Goal: Task Accomplishment & Management: Use online tool/utility

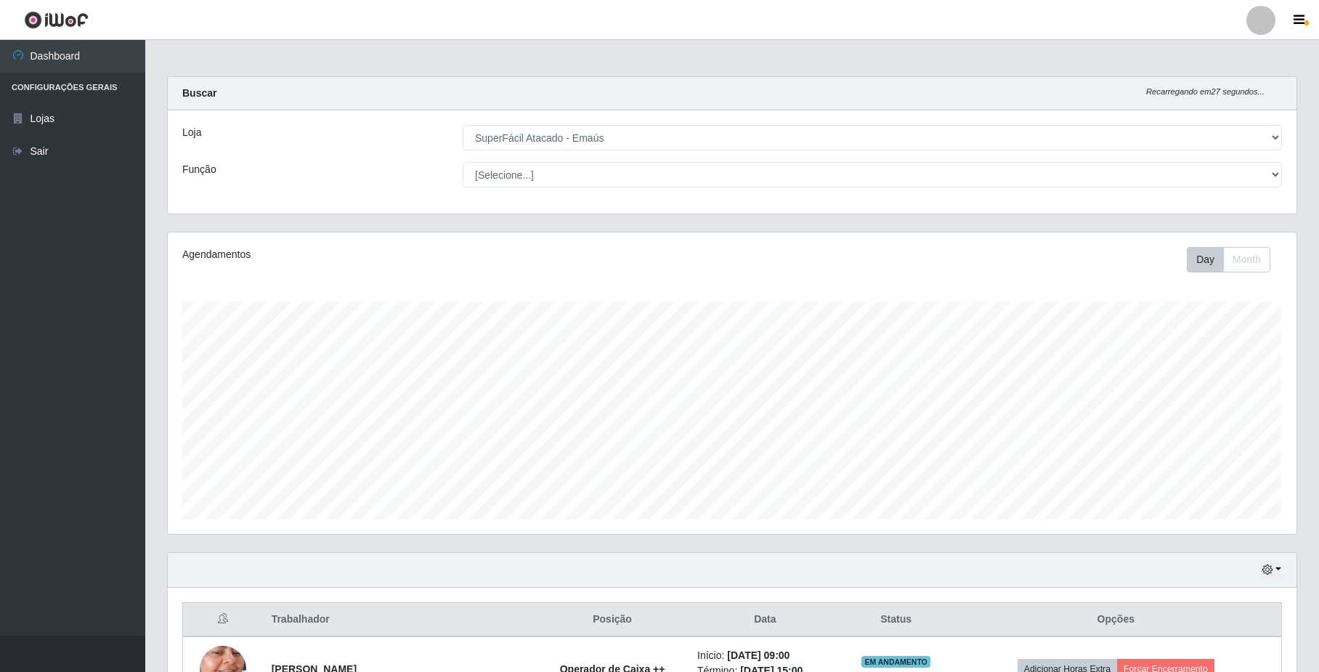
select select "407"
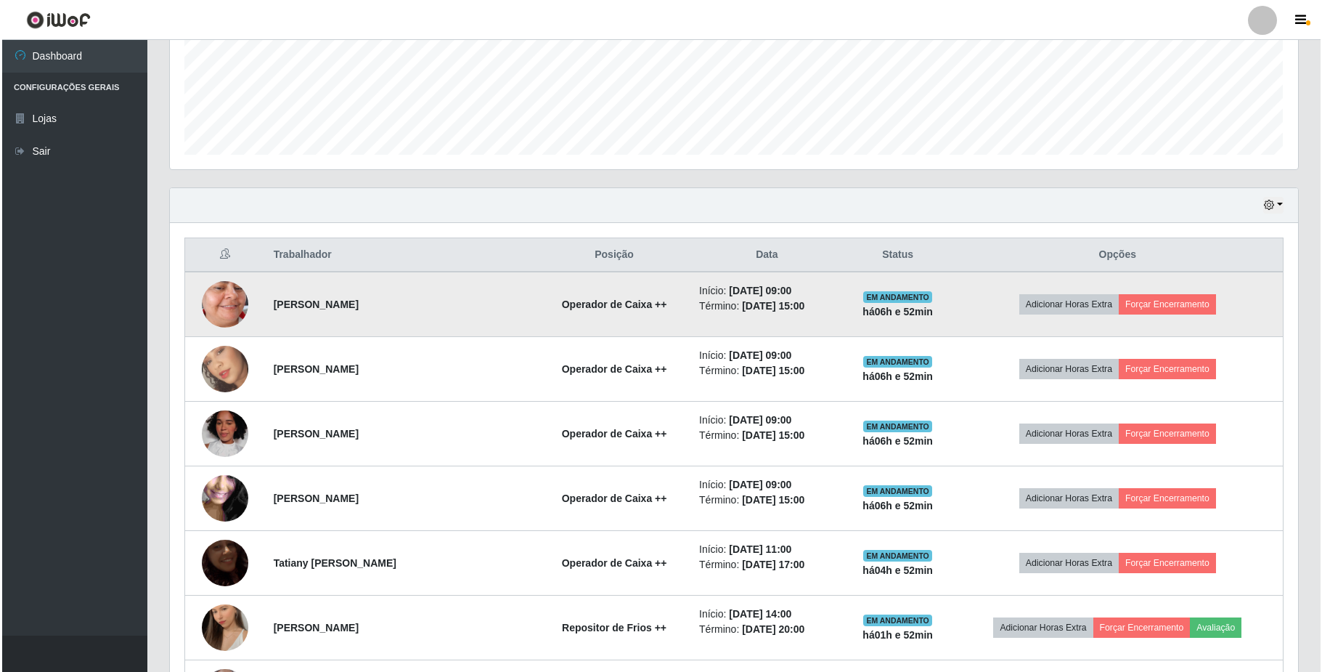
scroll to position [302, 1128]
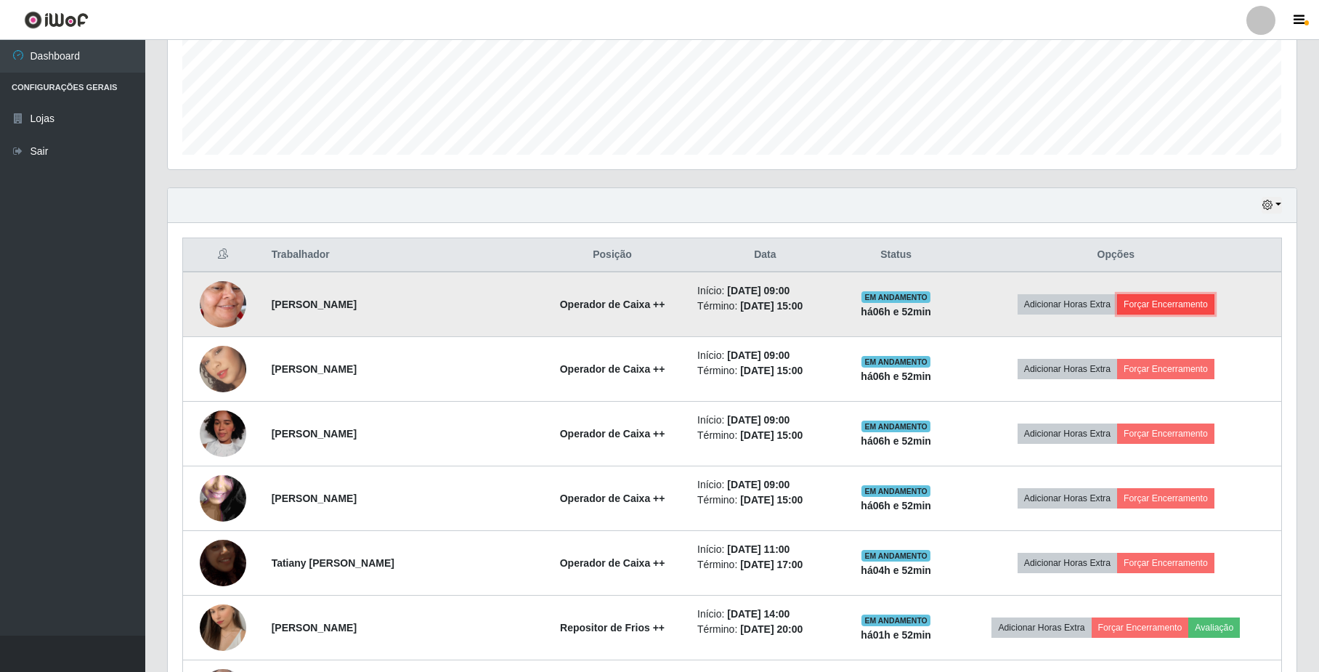
click at [1177, 308] on button "Forçar Encerramento" at bounding box center [1165, 304] width 97 height 20
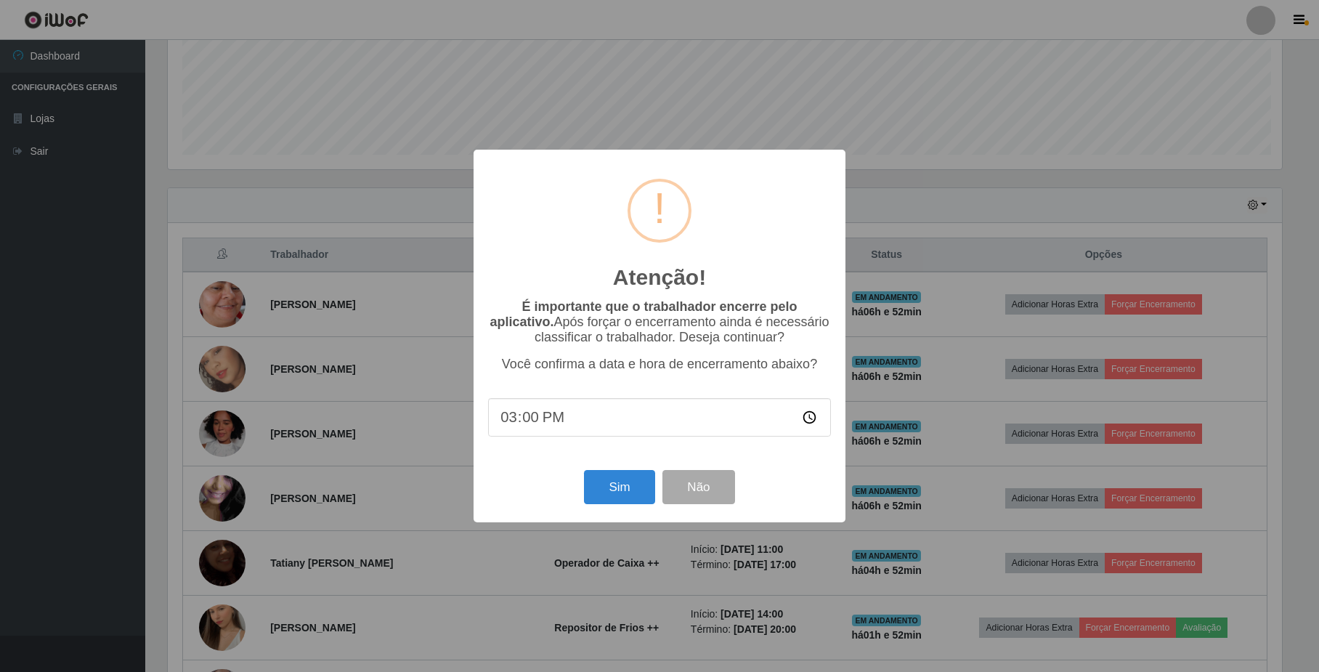
scroll to position [302, 1117]
click at [608, 514] on div "Atenção! × É importante que o trabalhador encerre pelo aplicativo. Após forçar …" at bounding box center [662, 336] width 372 height 373
click at [617, 497] on button "Sim" at bounding box center [621, 487] width 70 height 34
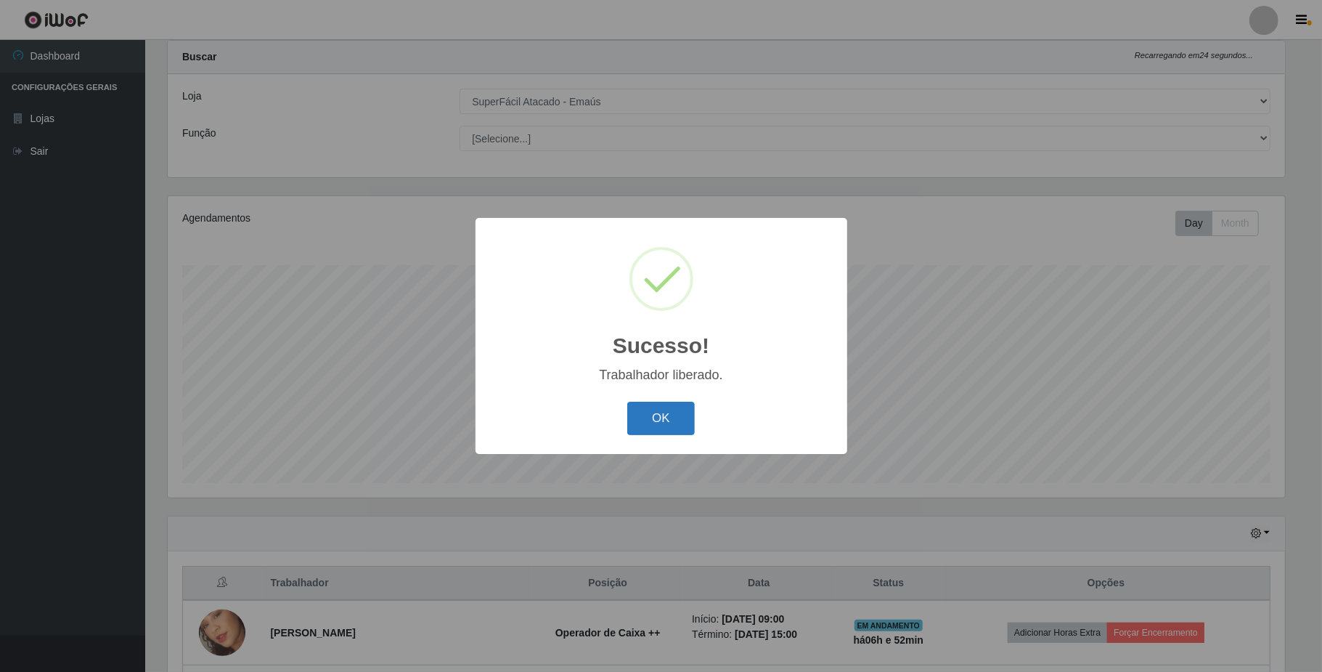
click at [681, 430] on button "OK" at bounding box center [661, 419] width 68 height 34
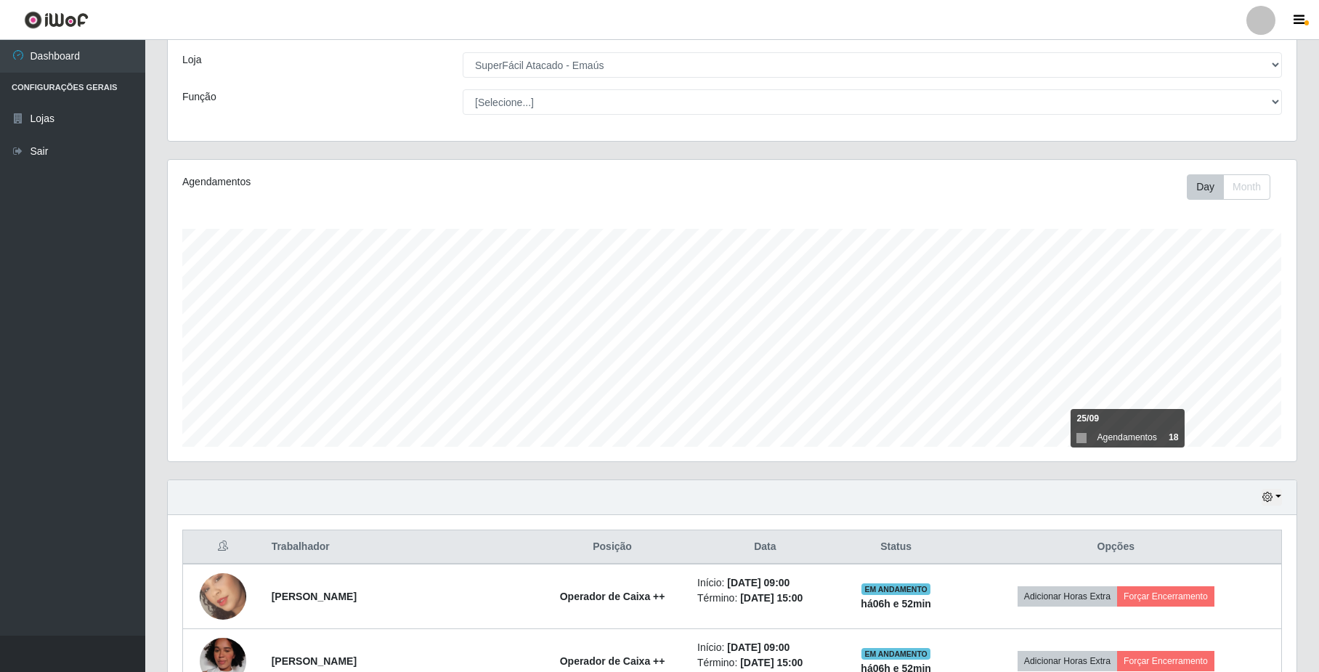
scroll to position [134, 0]
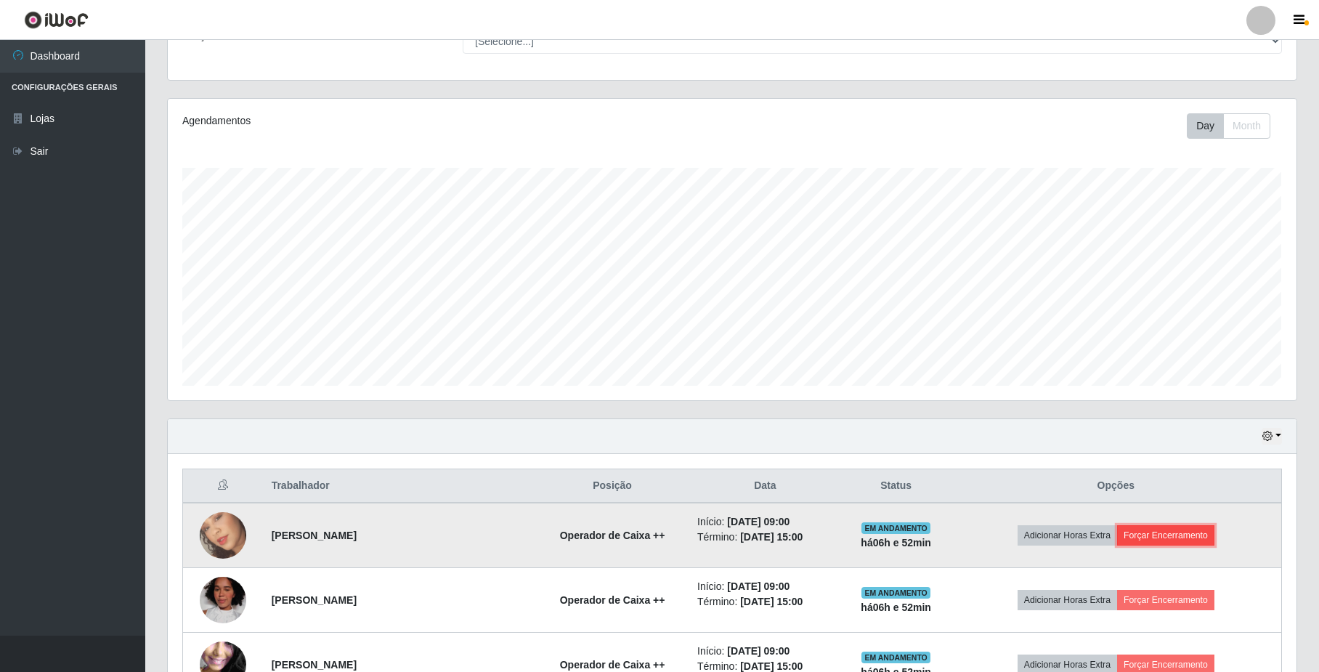
click at [1176, 541] on button "Forçar Encerramento" at bounding box center [1165, 535] width 97 height 20
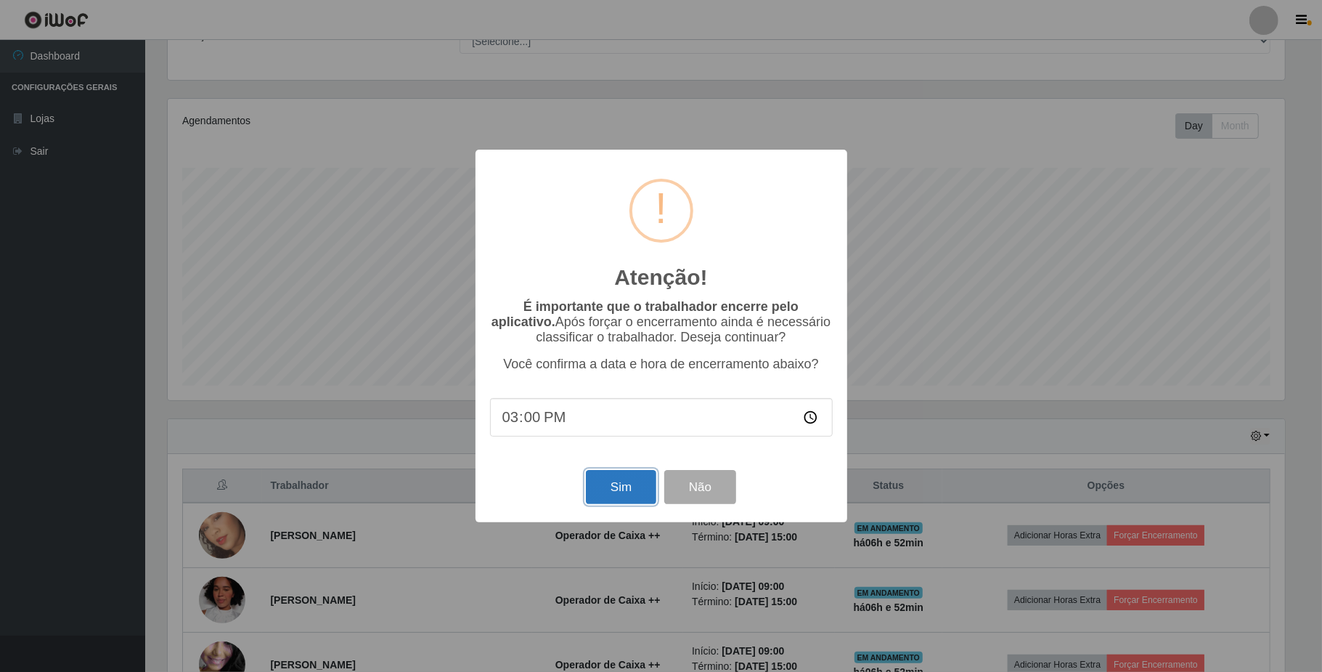
click at [608, 504] on button "Sim" at bounding box center [621, 487] width 70 height 34
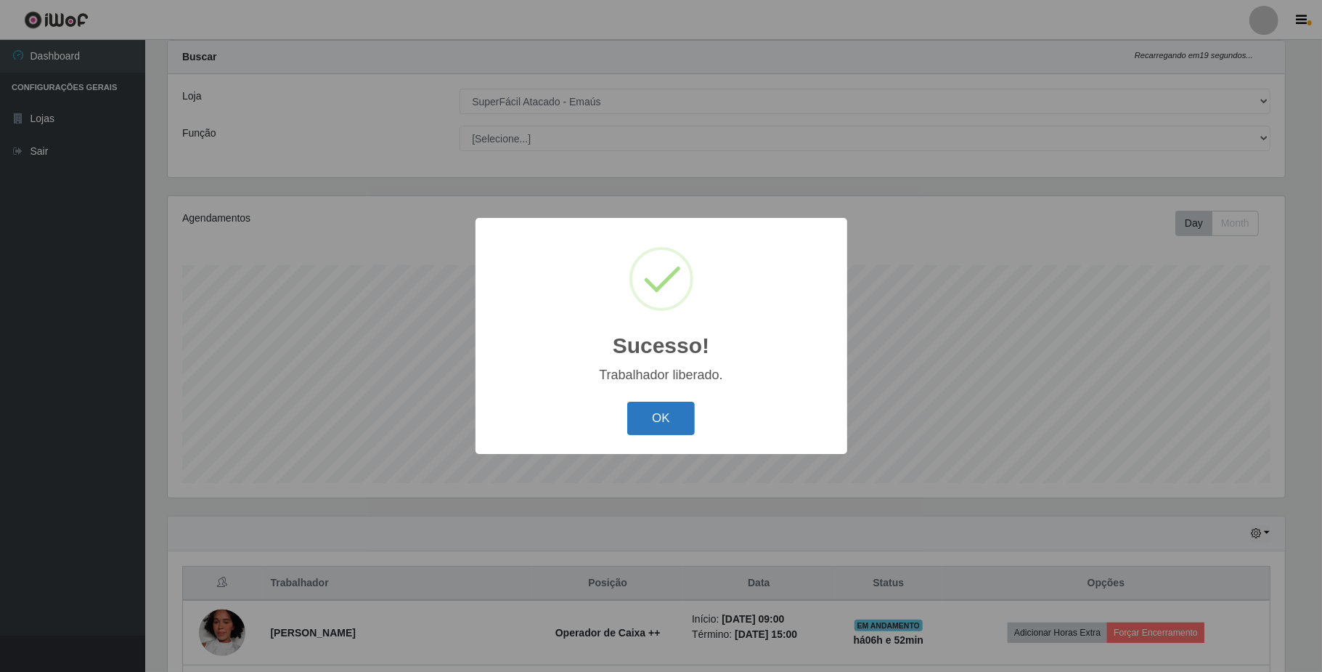
click at [658, 424] on button "OK" at bounding box center [661, 419] width 68 height 34
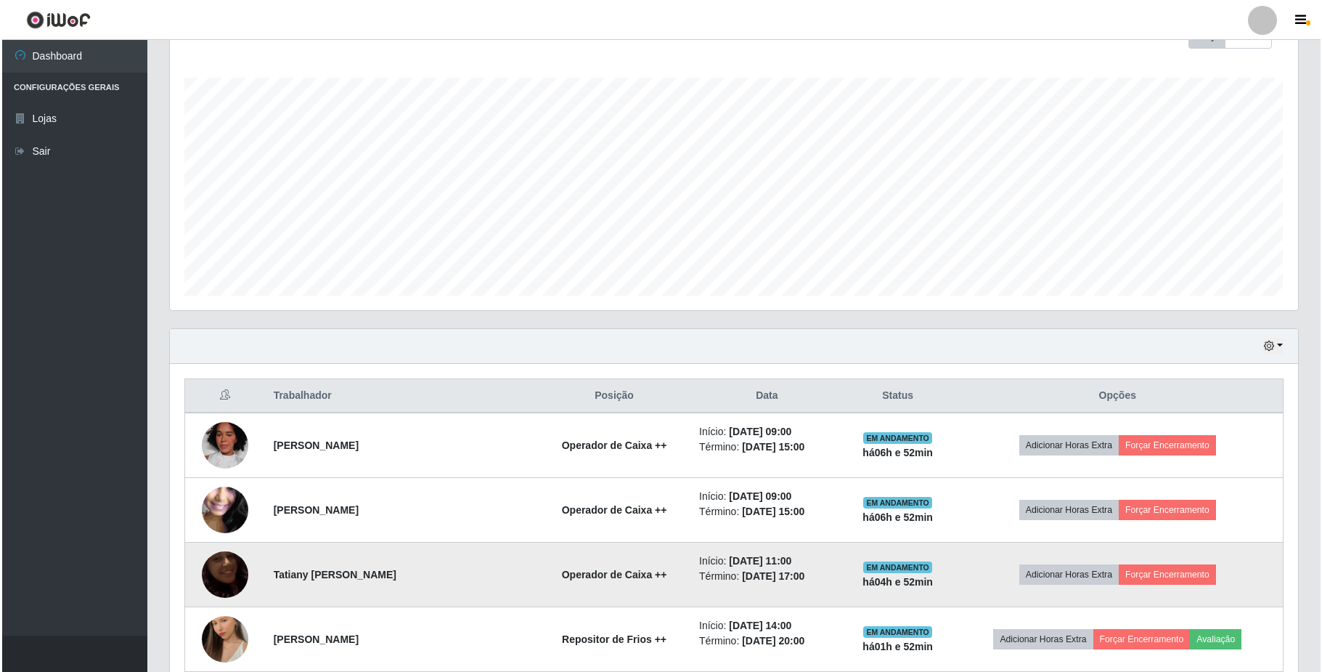
scroll to position [230, 0]
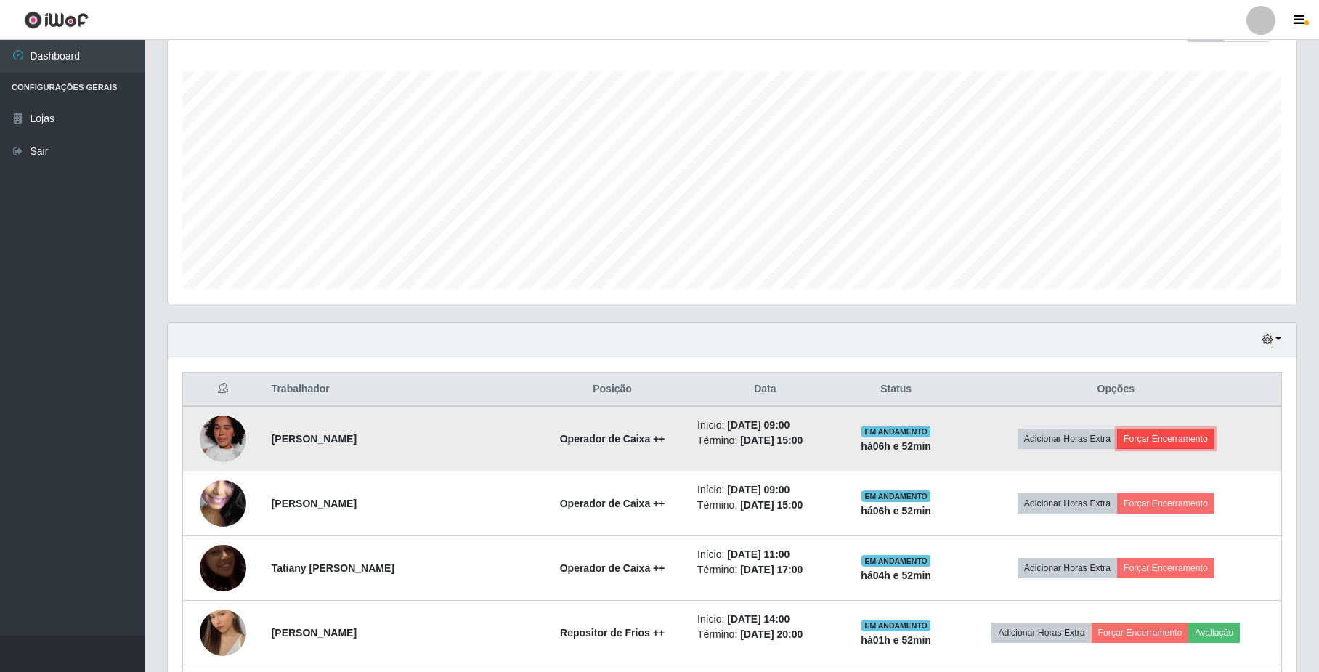
click at [1169, 440] on button "Forçar Encerramento" at bounding box center [1165, 438] width 97 height 20
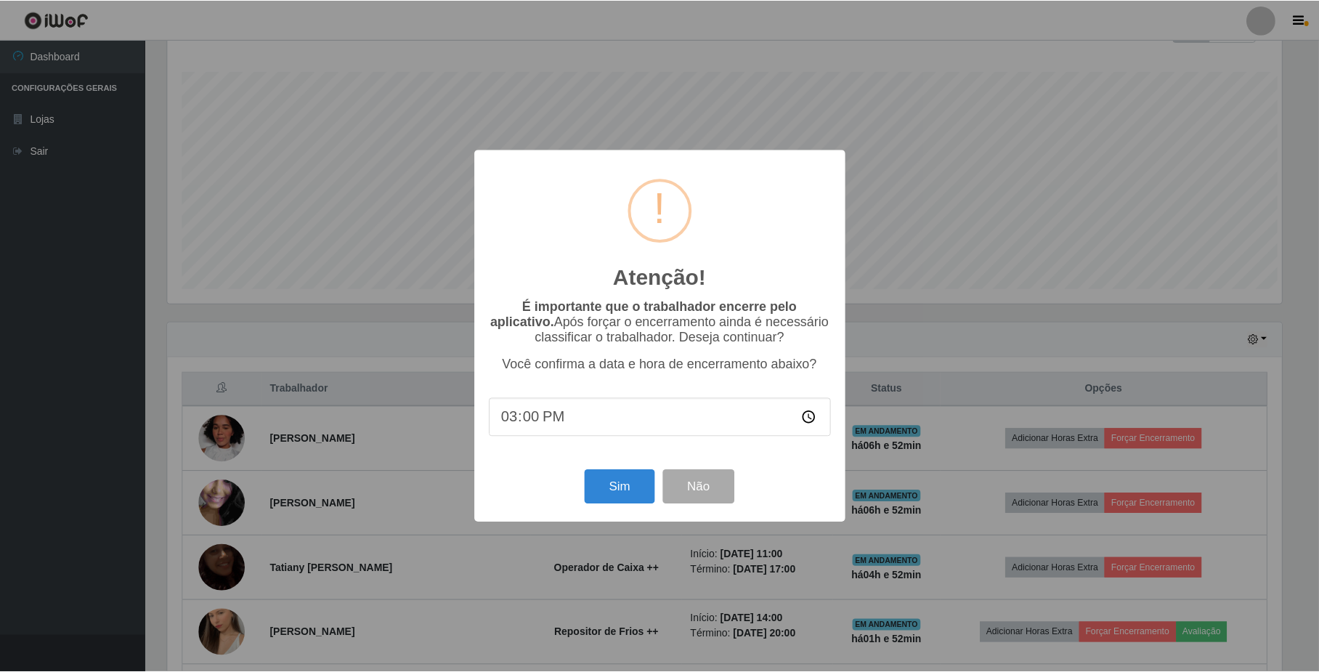
scroll to position [302, 1117]
click at [616, 483] on button "Sim" at bounding box center [621, 487] width 70 height 34
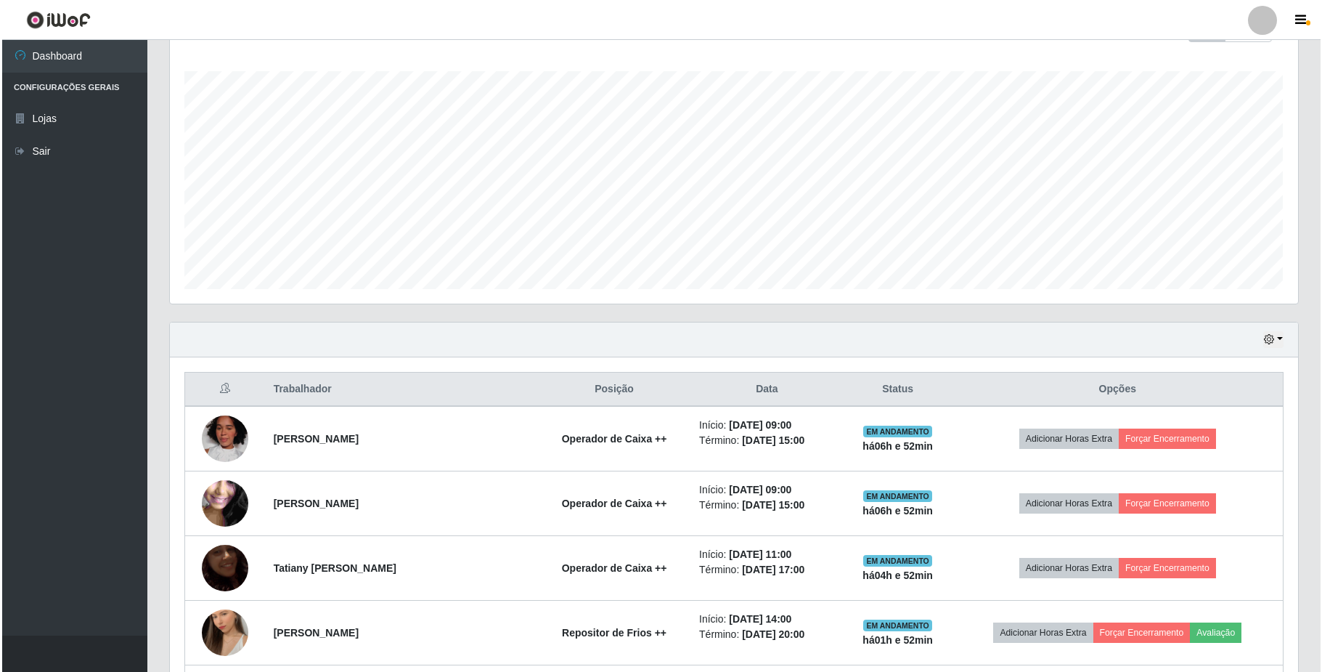
scroll to position [0, 0]
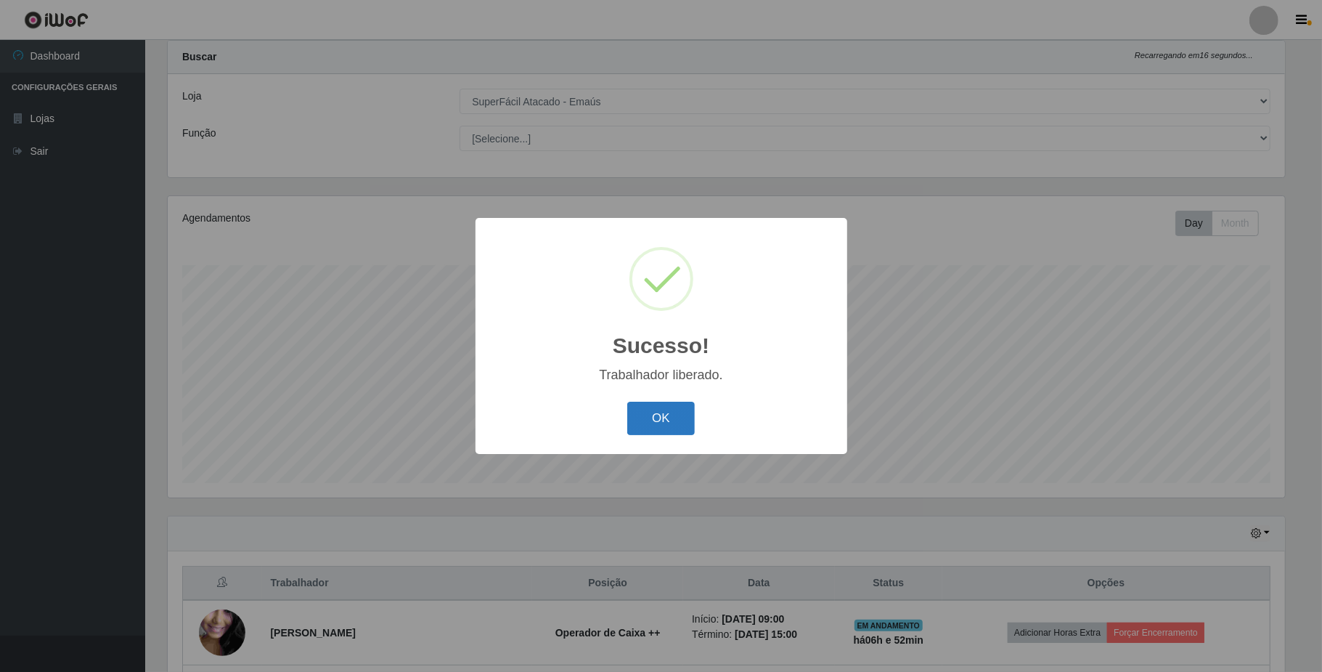
click at [663, 421] on button "OK" at bounding box center [661, 419] width 68 height 34
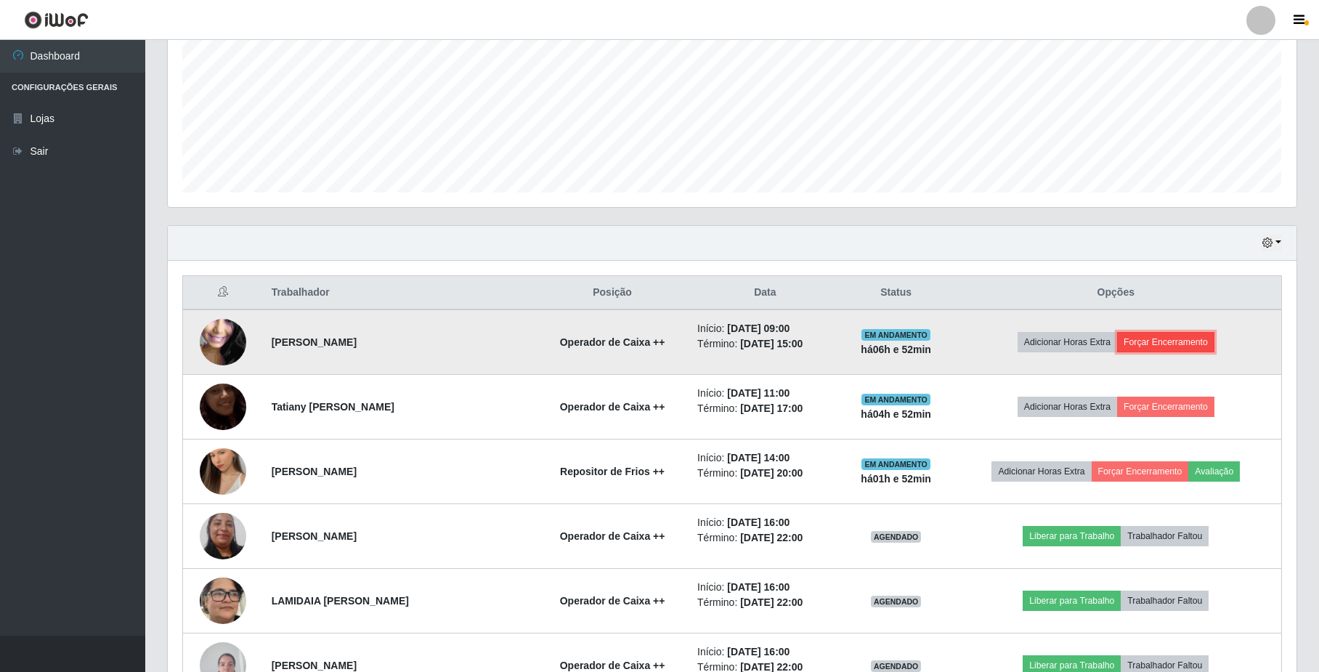
click at [1165, 341] on button "Forçar Encerramento" at bounding box center [1165, 342] width 97 height 20
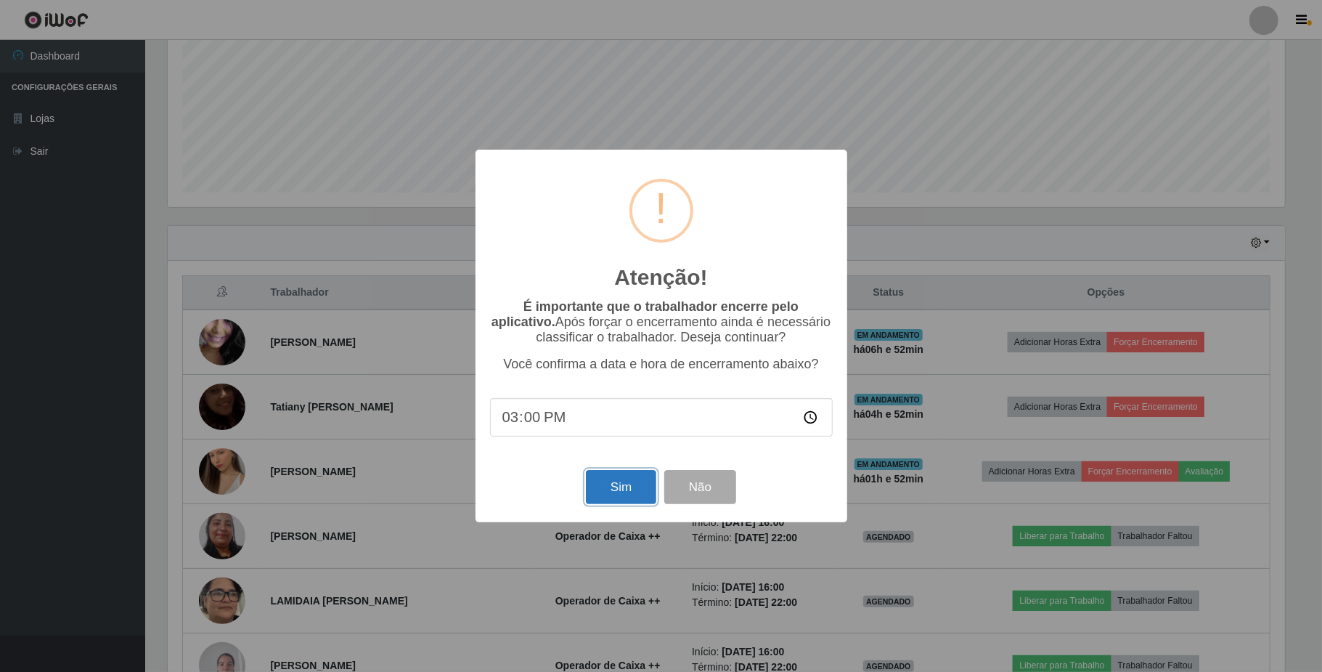
click at [610, 489] on button "Sim" at bounding box center [621, 487] width 70 height 34
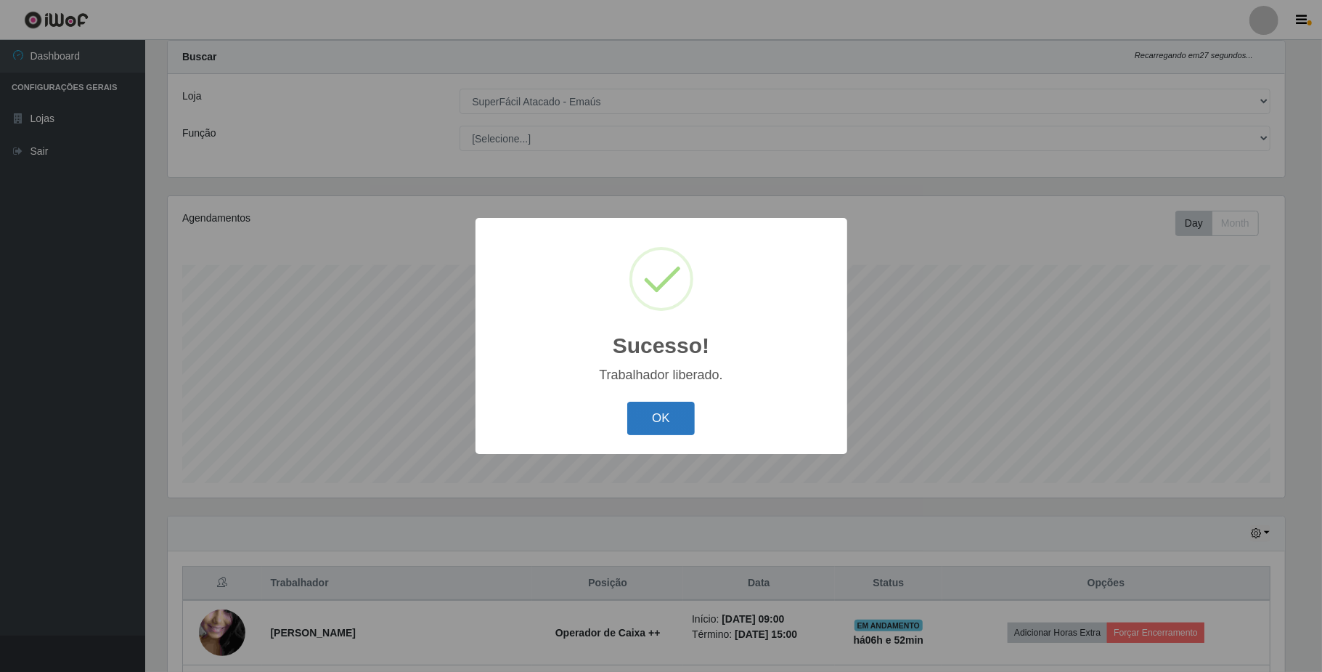
click at [640, 421] on button "OK" at bounding box center [661, 419] width 68 height 34
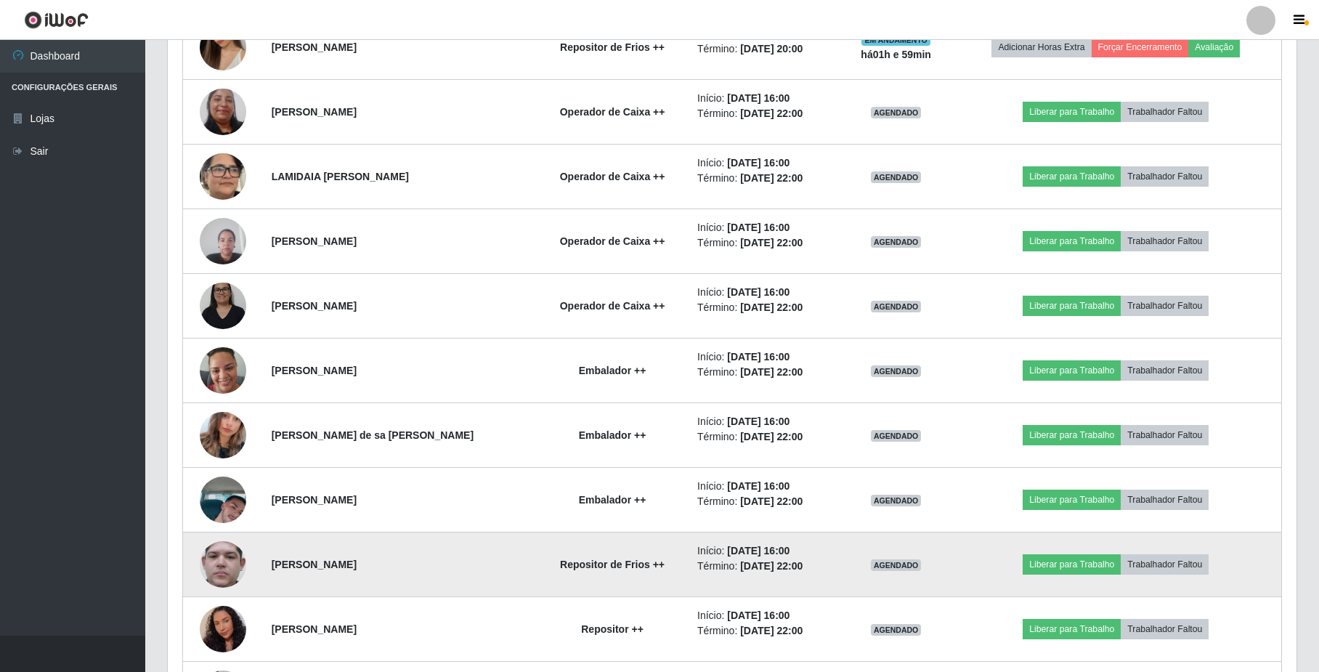
scroll to position [492, 0]
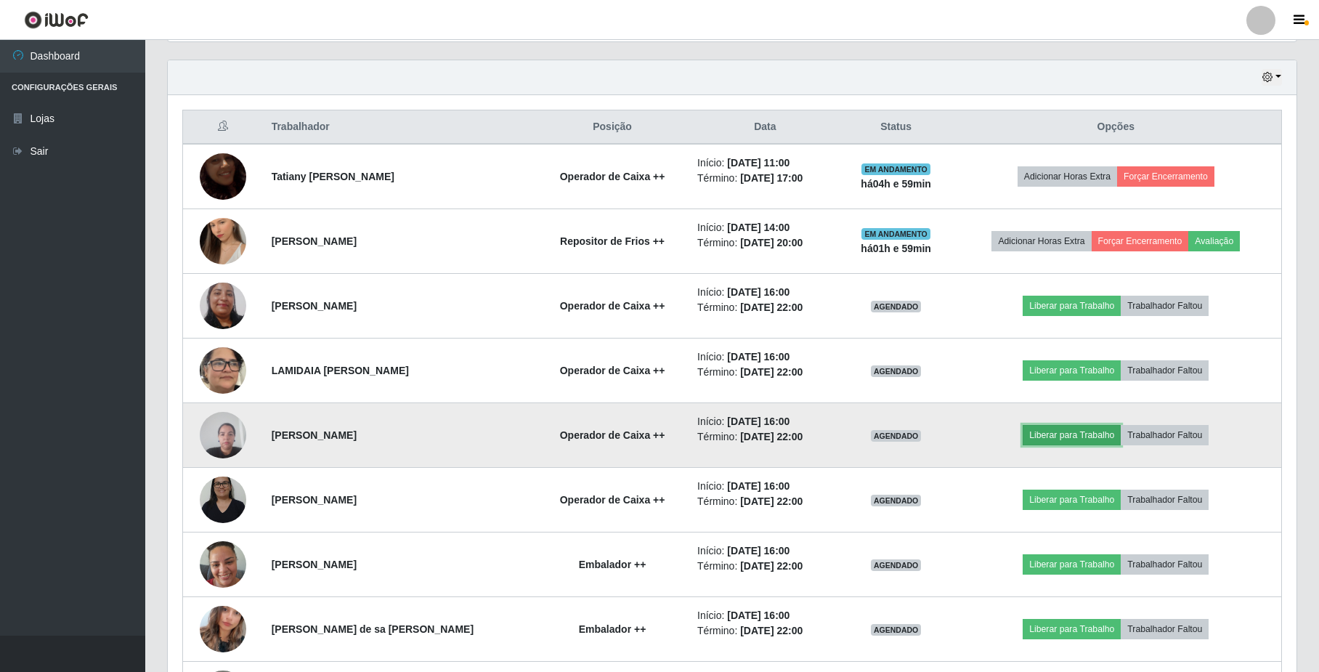
click at [1046, 434] on button "Liberar para Trabalho" at bounding box center [1071, 435] width 98 height 20
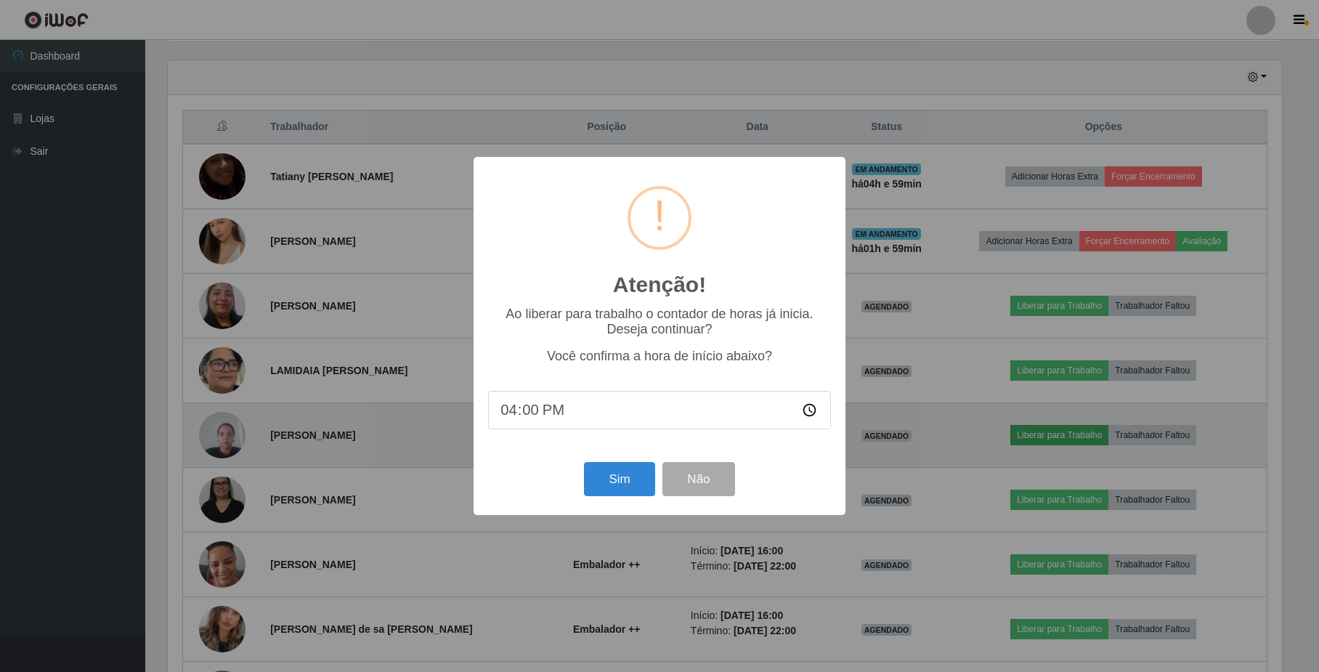
scroll to position [302, 1117]
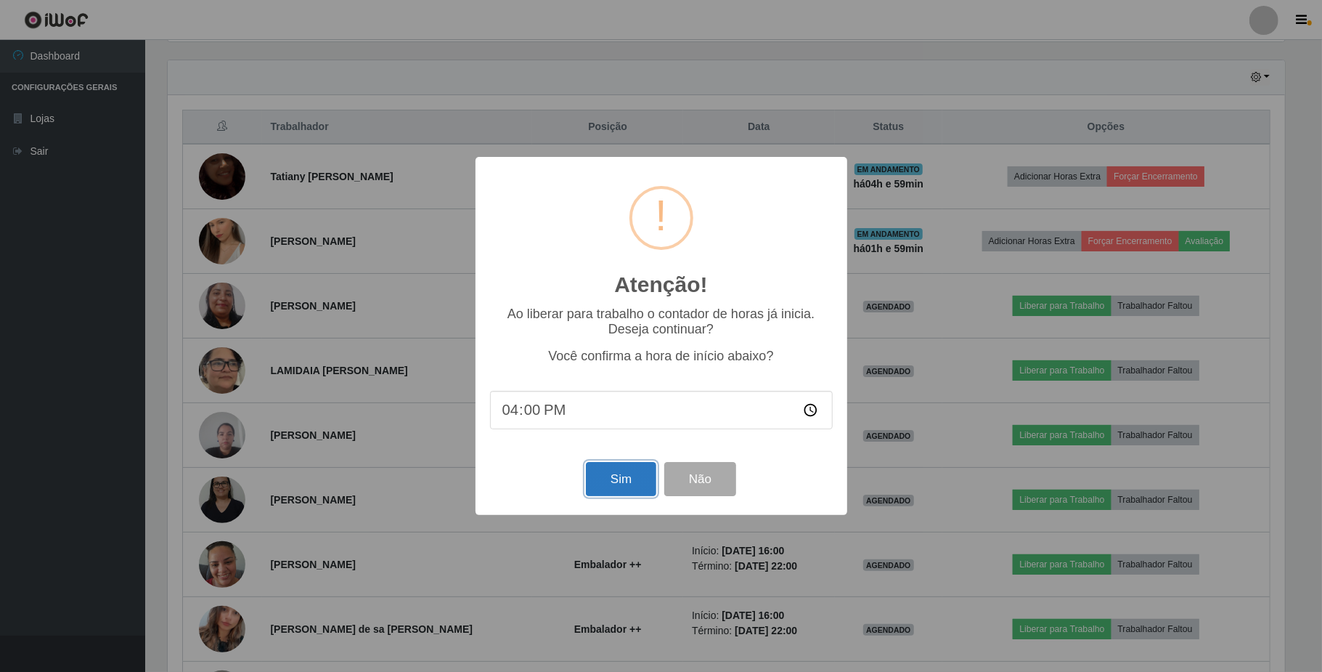
click at [640, 492] on button "Sim" at bounding box center [621, 479] width 70 height 34
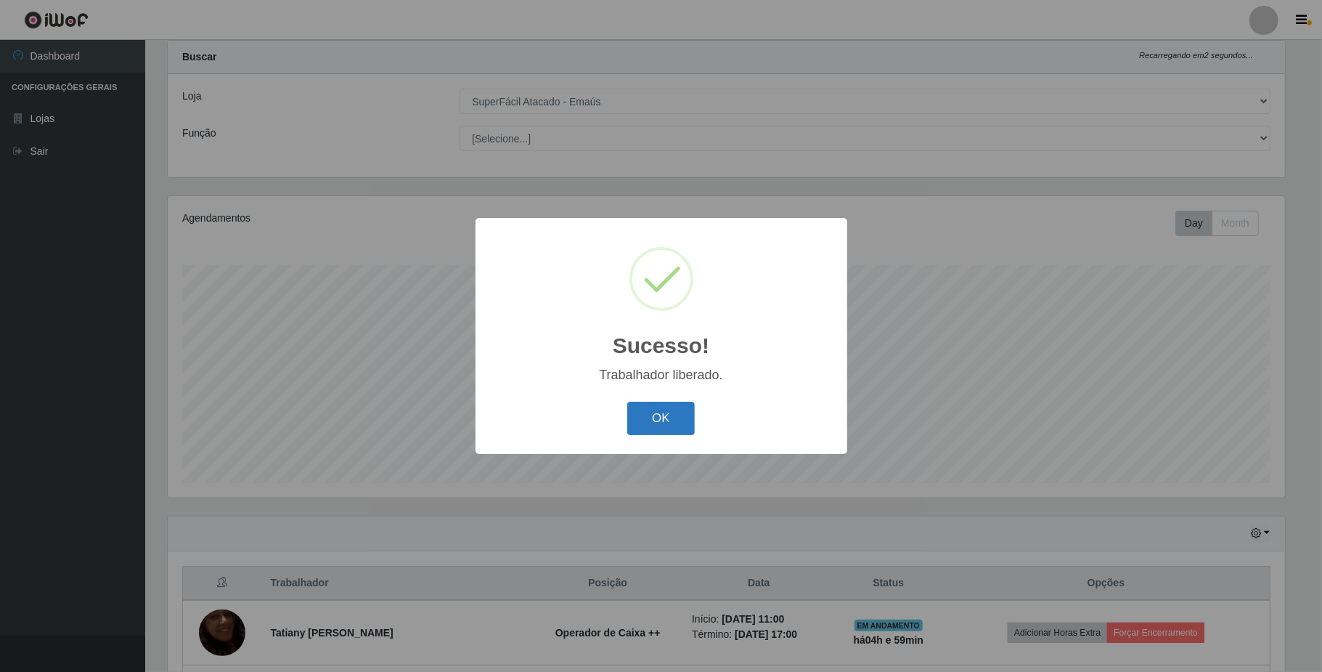
click at [662, 415] on button "OK" at bounding box center [661, 419] width 68 height 34
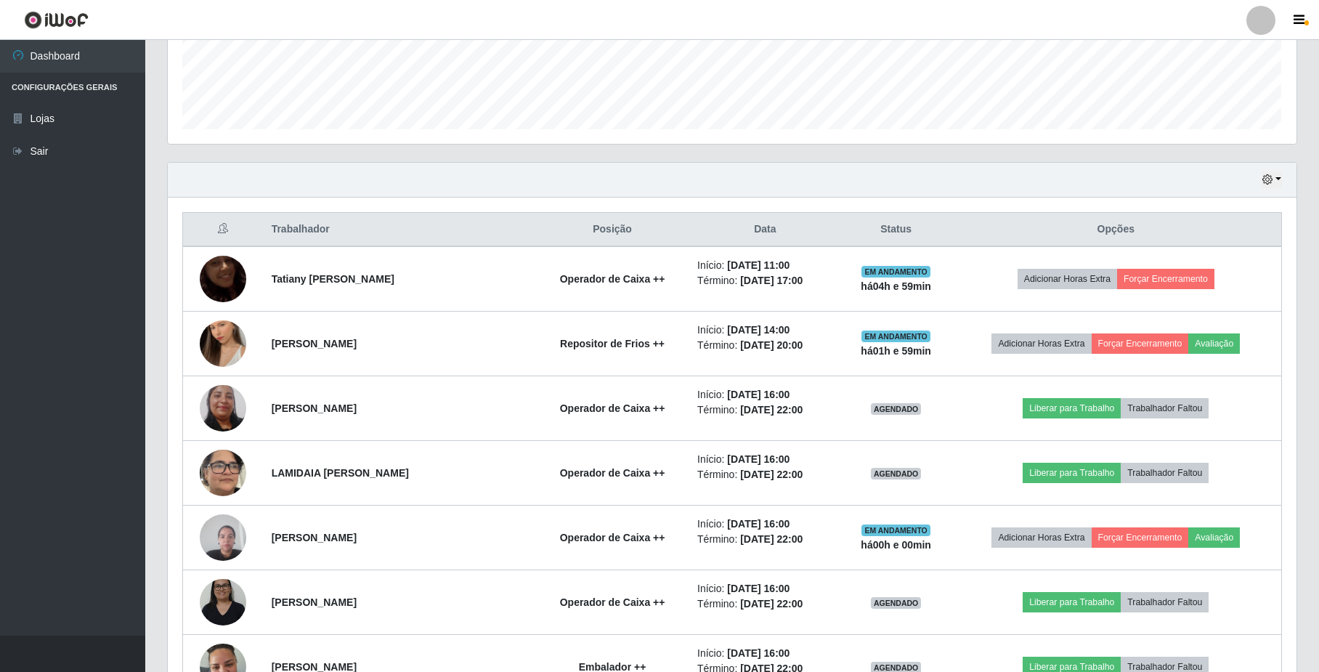
scroll to position [424, 0]
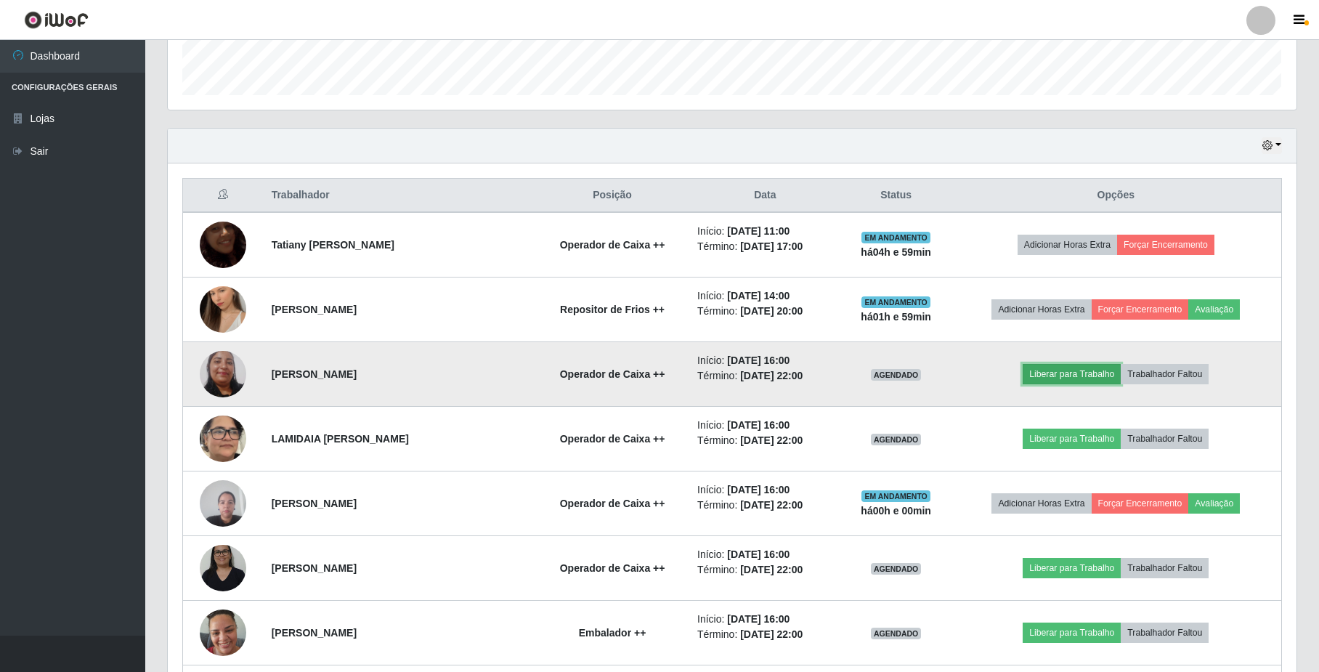
click at [1072, 375] on button "Liberar para Trabalho" at bounding box center [1071, 374] width 98 height 20
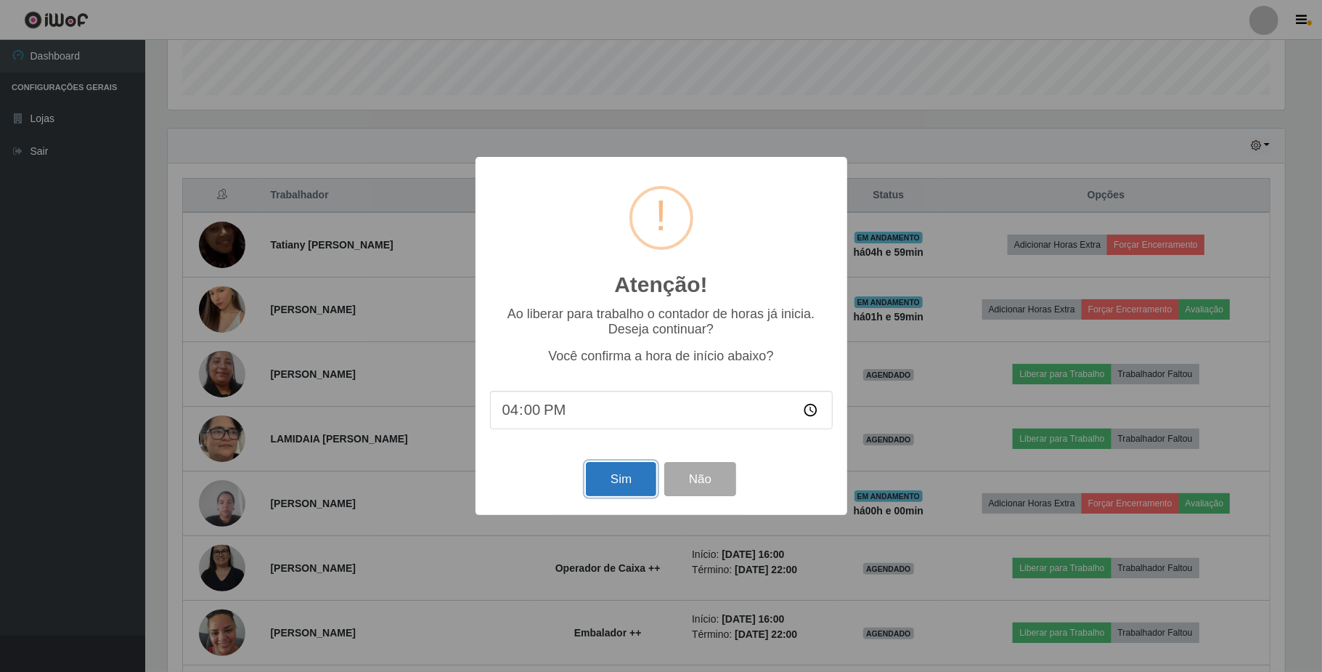
click at [623, 474] on button "Sim" at bounding box center [621, 479] width 70 height 34
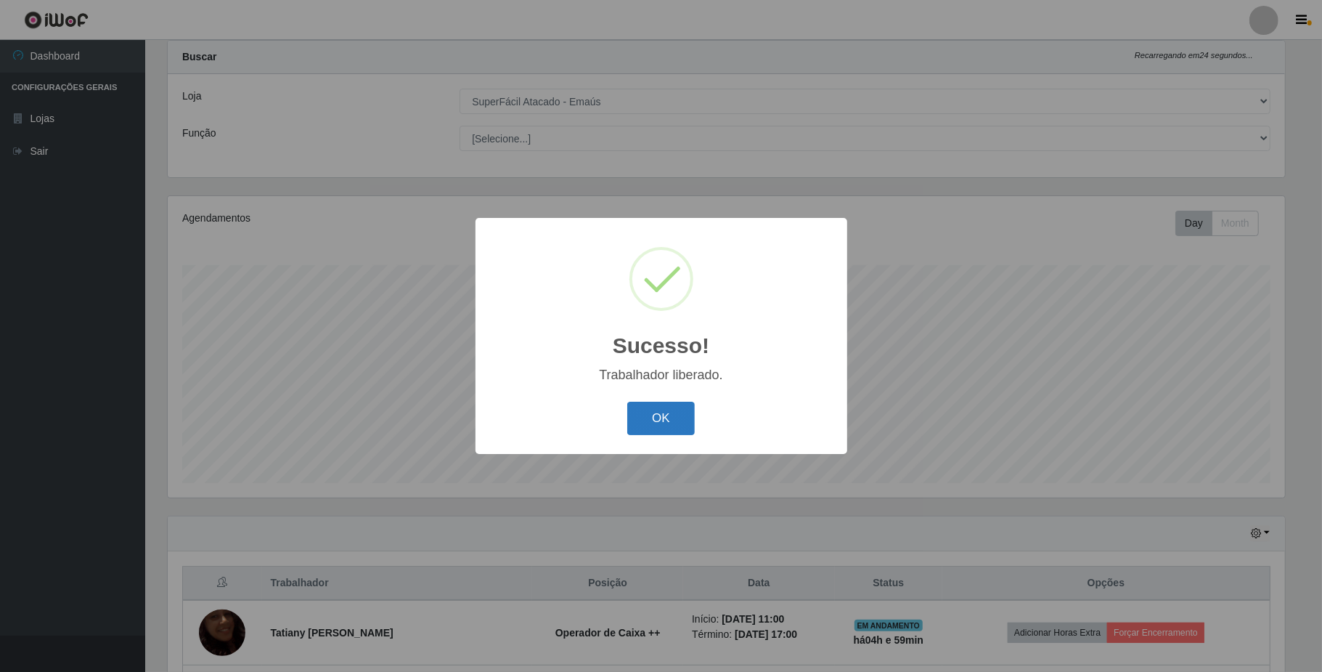
click at [671, 411] on button "OK" at bounding box center [661, 419] width 68 height 34
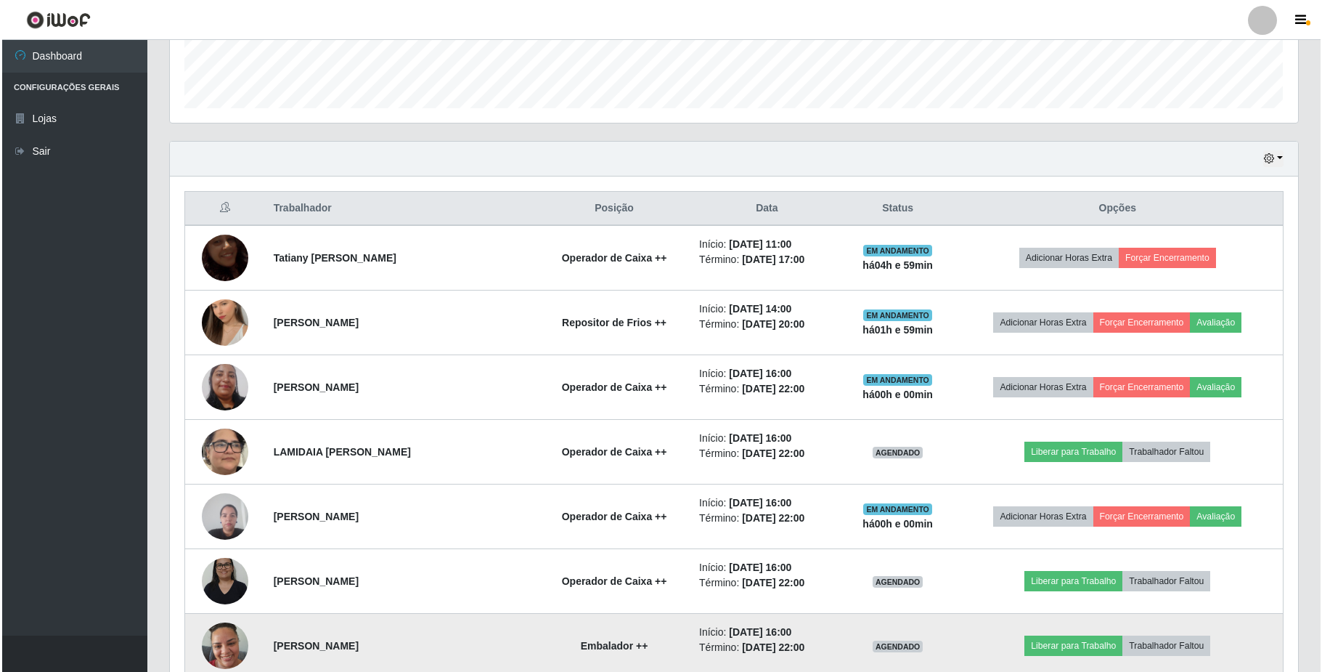
scroll to position [521, 0]
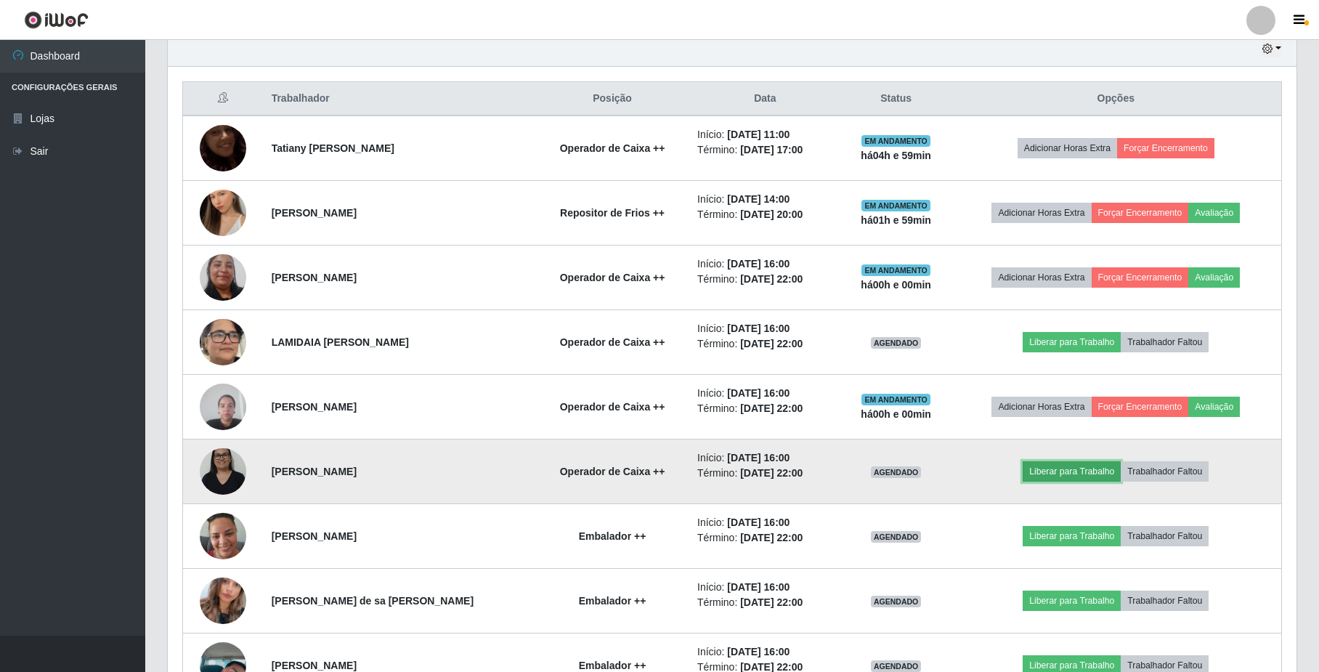
click at [1037, 477] on button "Liberar para Trabalho" at bounding box center [1071, 471] width 98 height 20
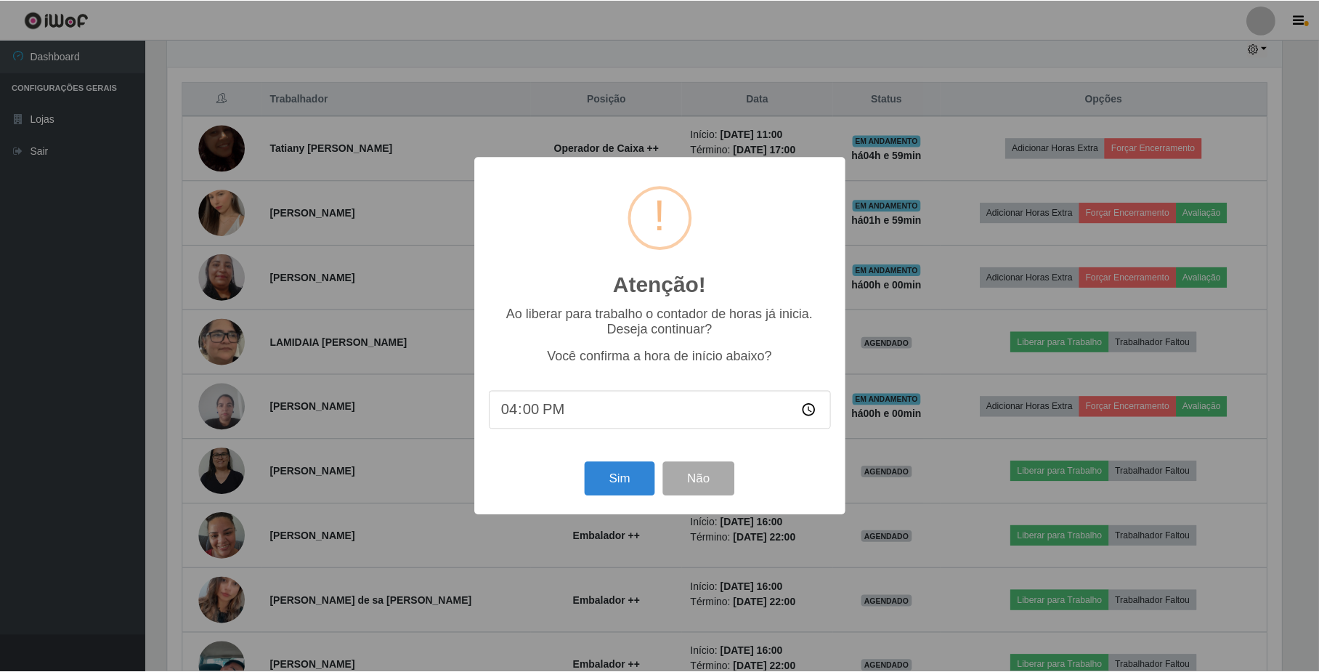
scroll to position [302, 1117]
click at [607, 476] on button "Sim" at bounding box center [621, 479] width 70 height 34
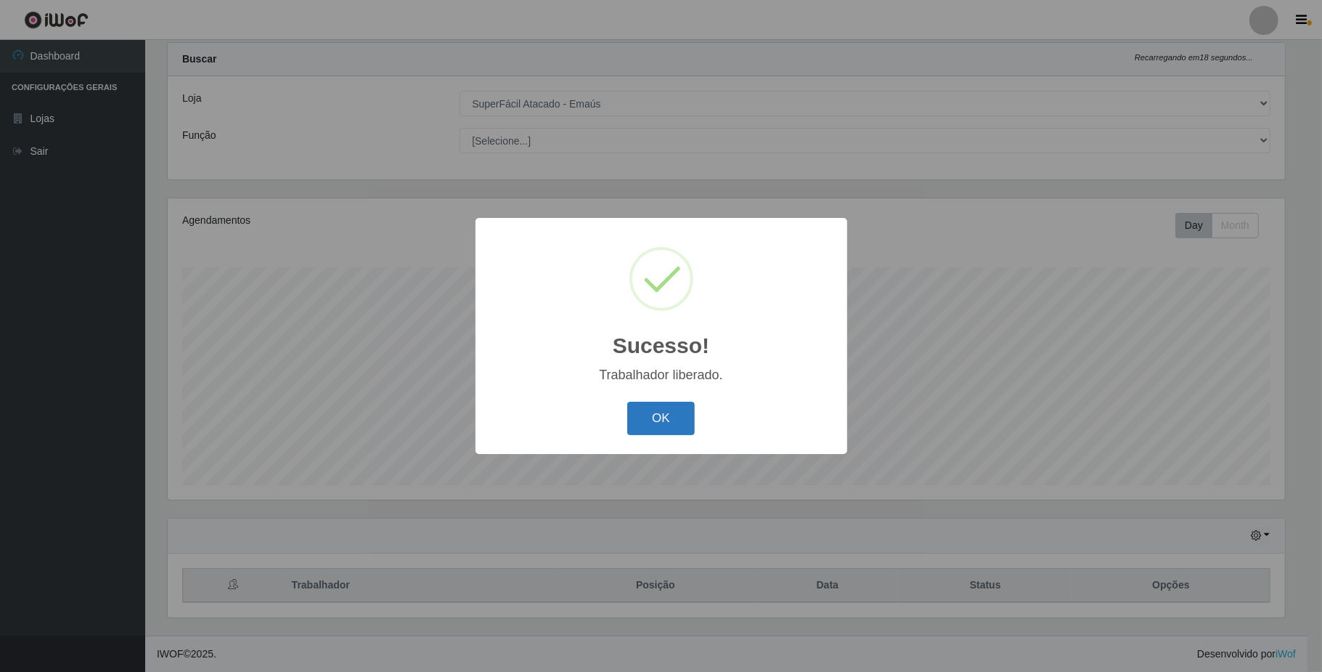
click at [643, 427] on button "OK" at bounding box center [661, 419] width 68 height 34
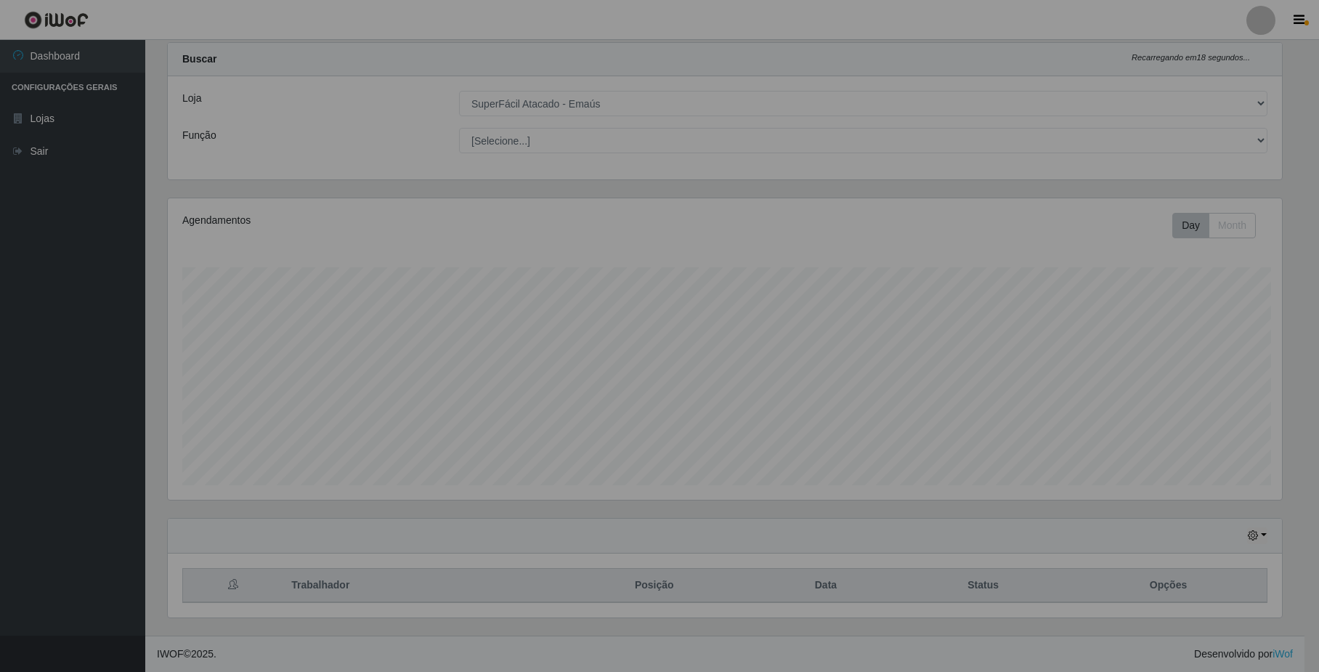
scroll to position [725828, 725002]
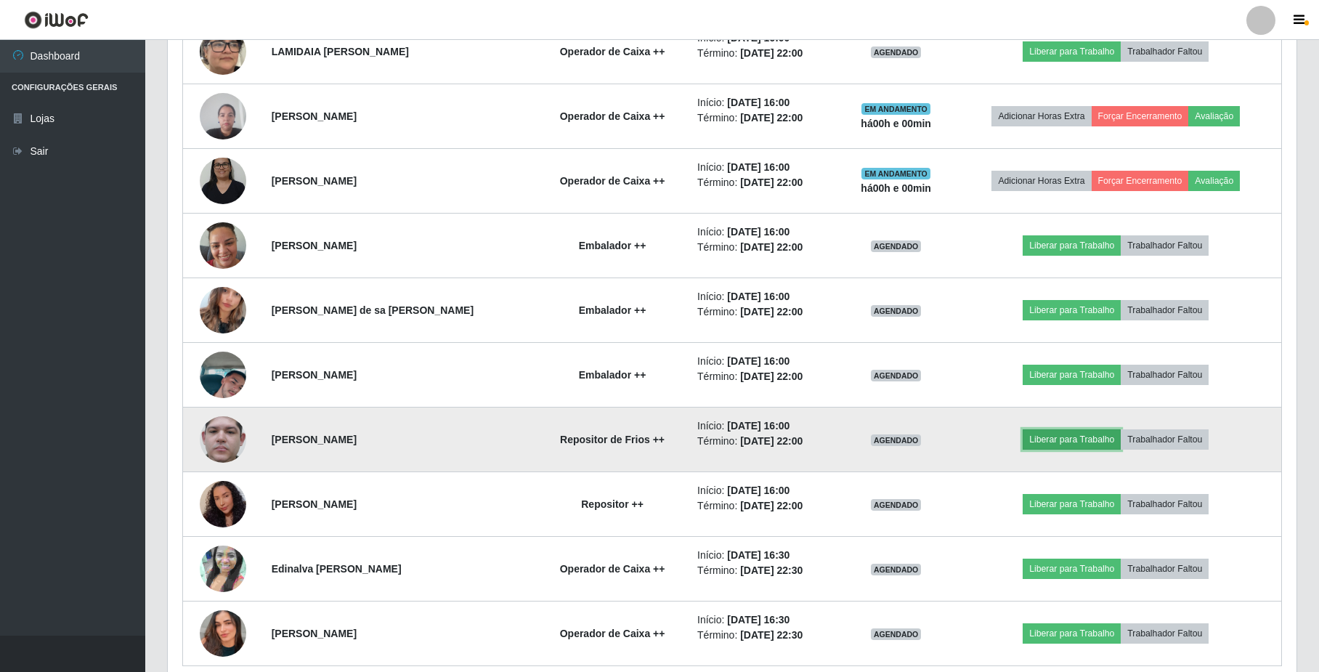
click at [1054, 440] on button "Liberar para Trabalho" at bounding box center [1071, 439] width 98 height 20
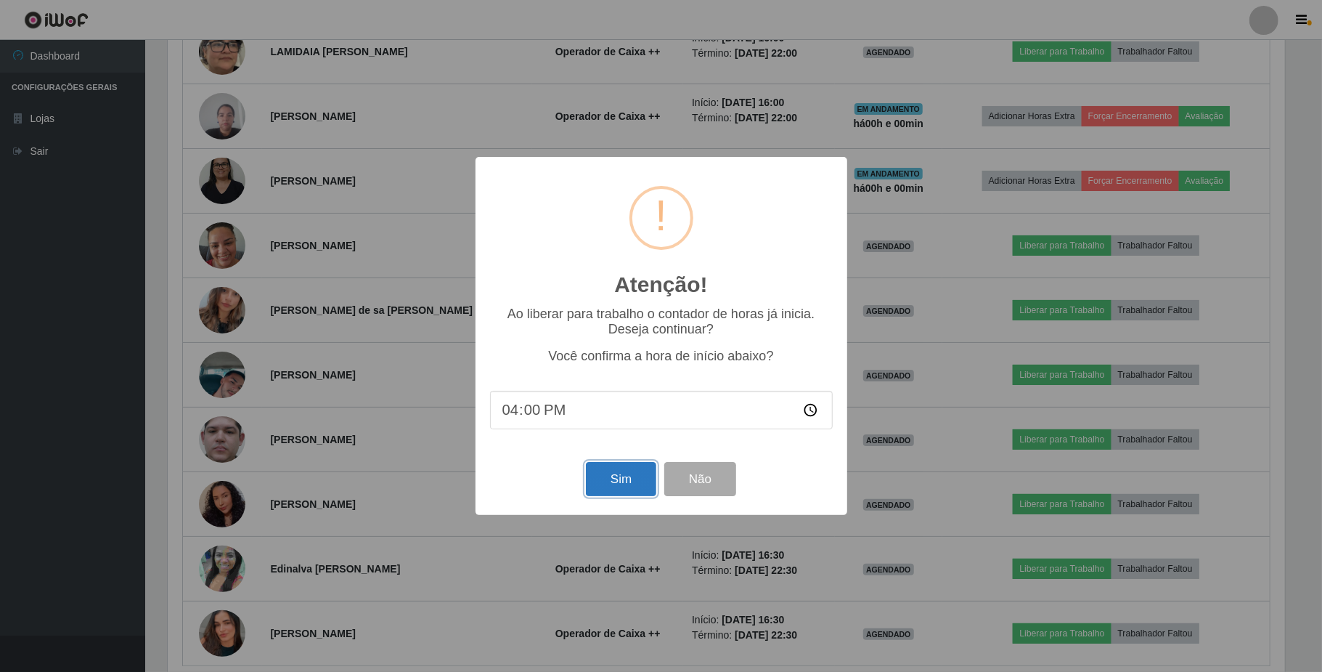
click at [619, 475] on button "Sim" at bounding box center [621, 479] width 70 height 34
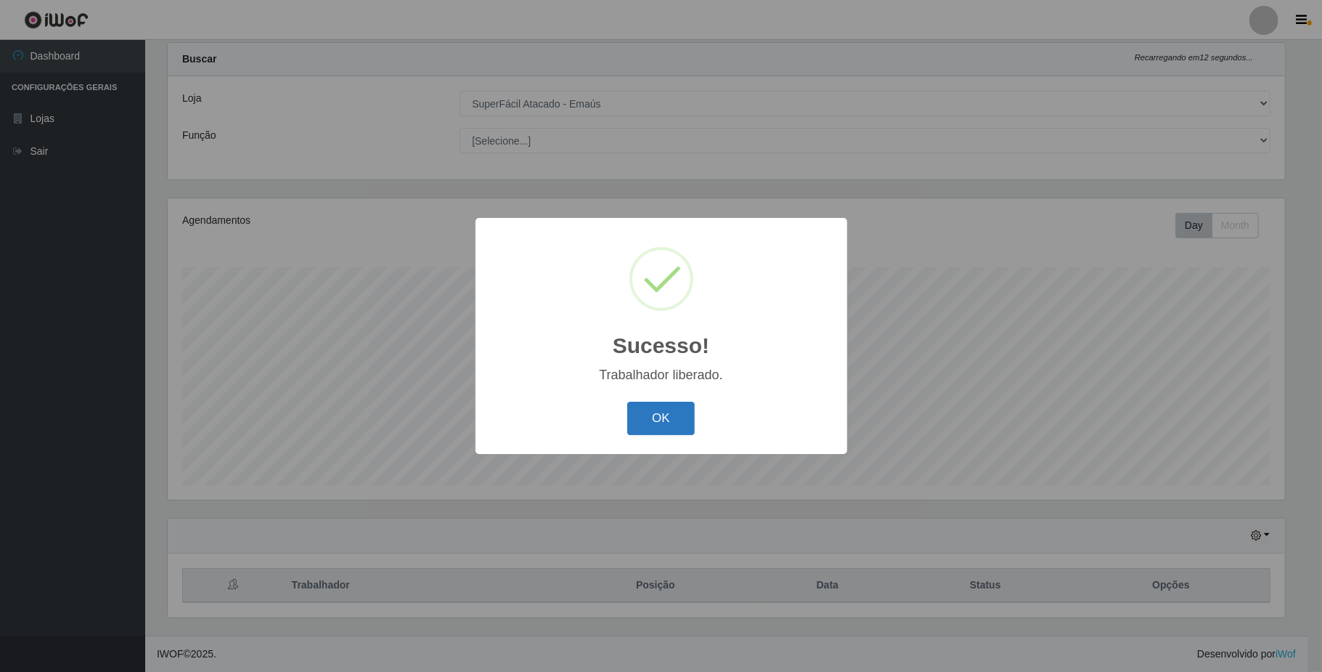
click at [658, 420] on button "OK" at bounding box center [661, 419] width 68 height 34
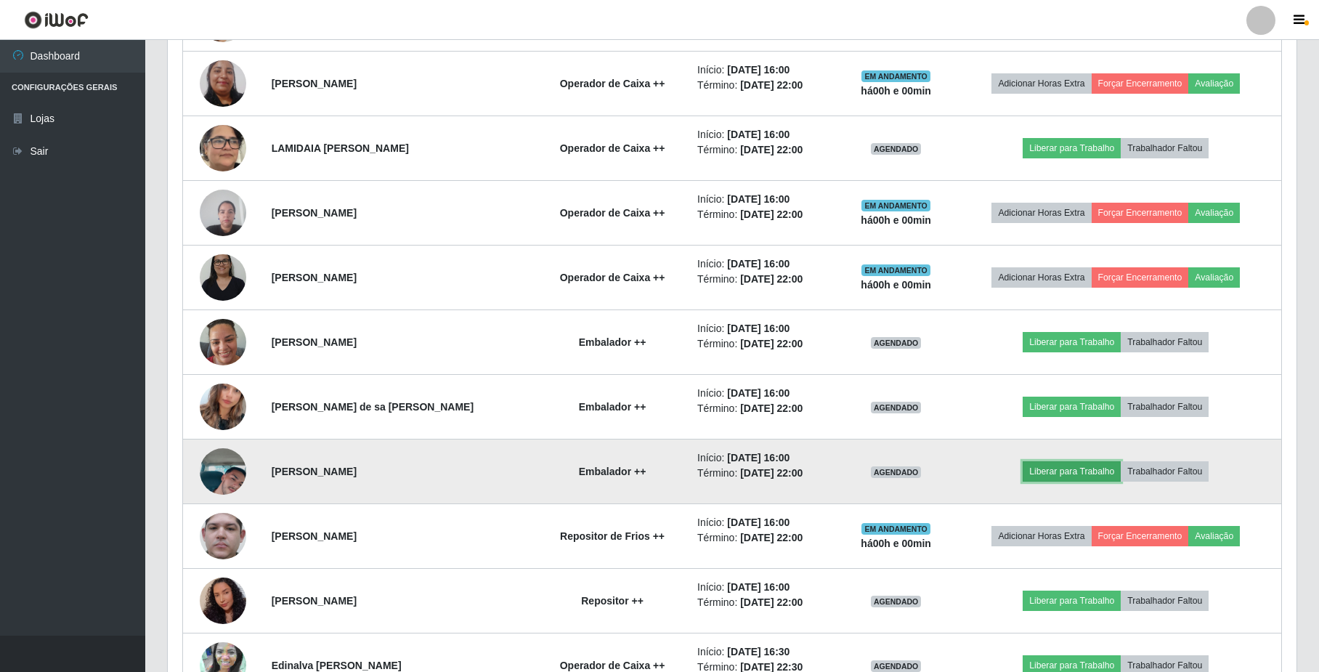
click at [1030, 479] on button "Liberar para Trabalho" at bounding box center [1071, 471] width 98 height 20
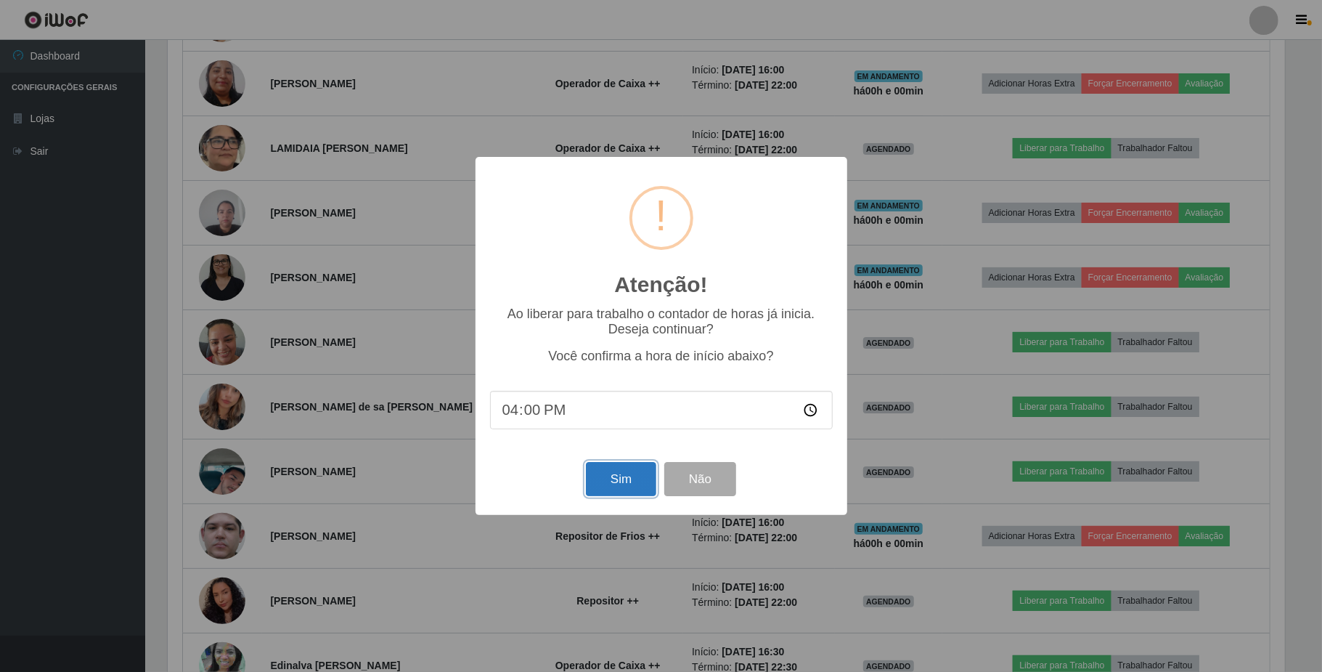
click at [619, 486] on button "Sim" at bounding box center [621, 479] width 70 height 34
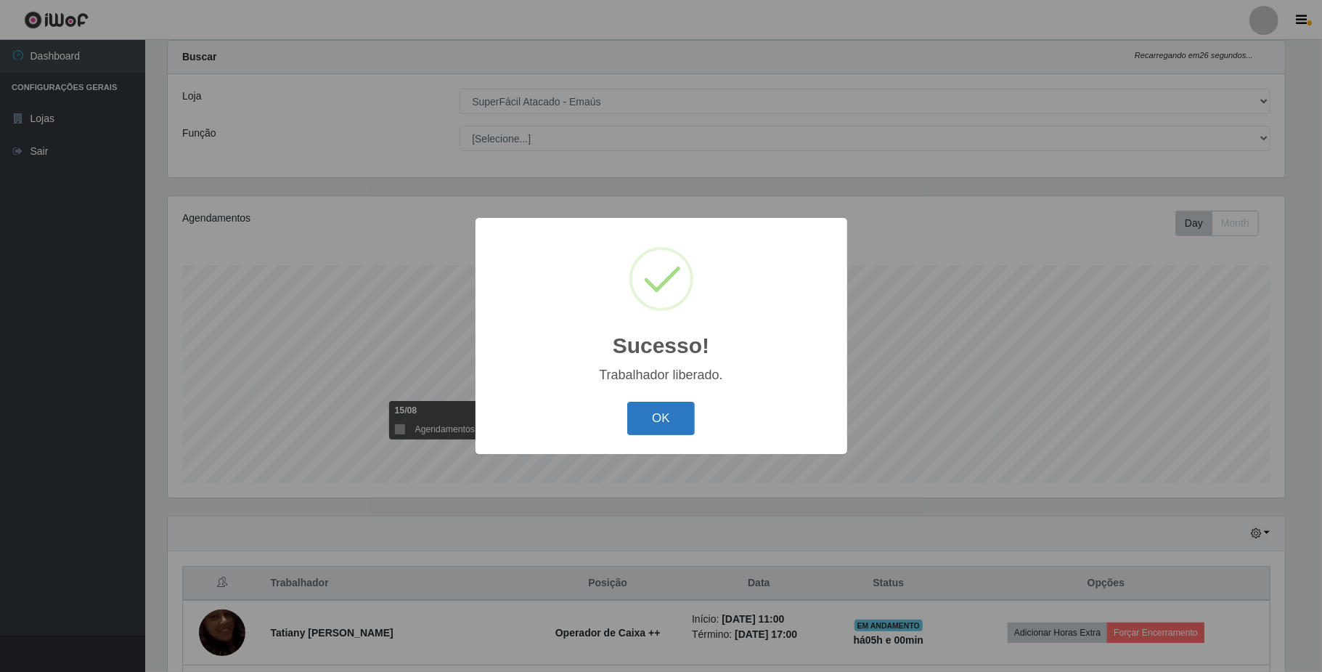
click at [646, 415] on button "OK" at bounding box center [661, 419] width 68 height 34
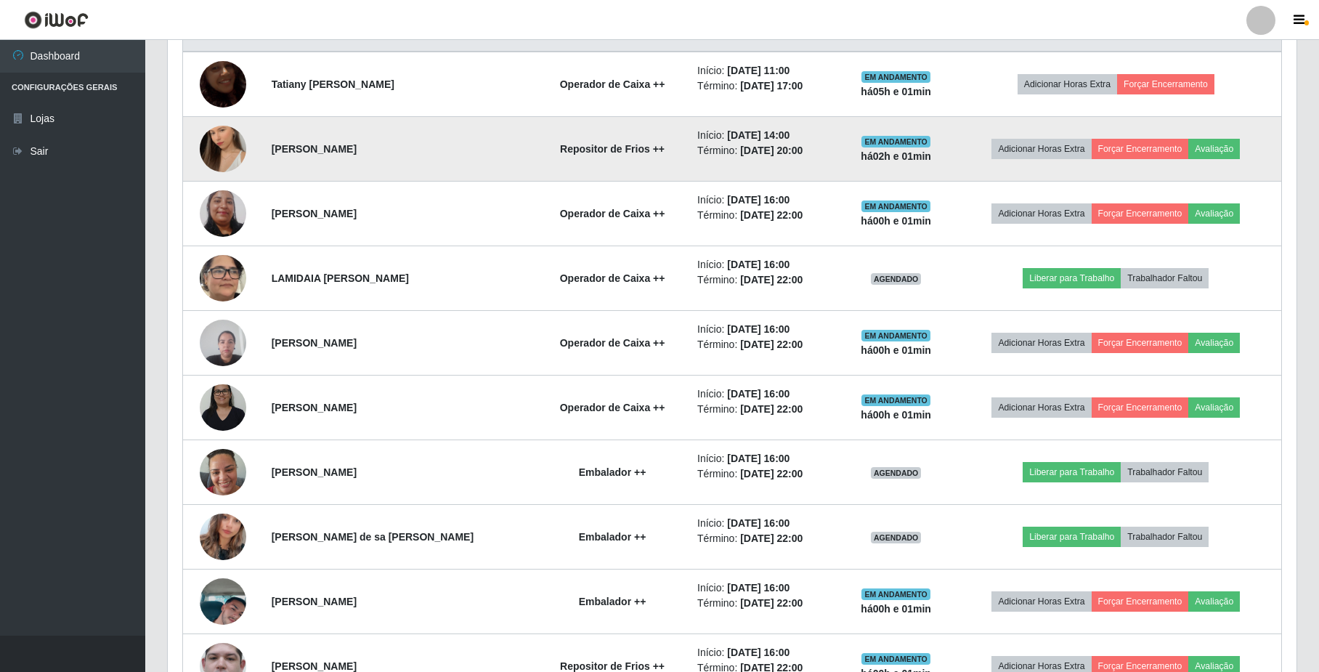
scroll to position [617, 0]
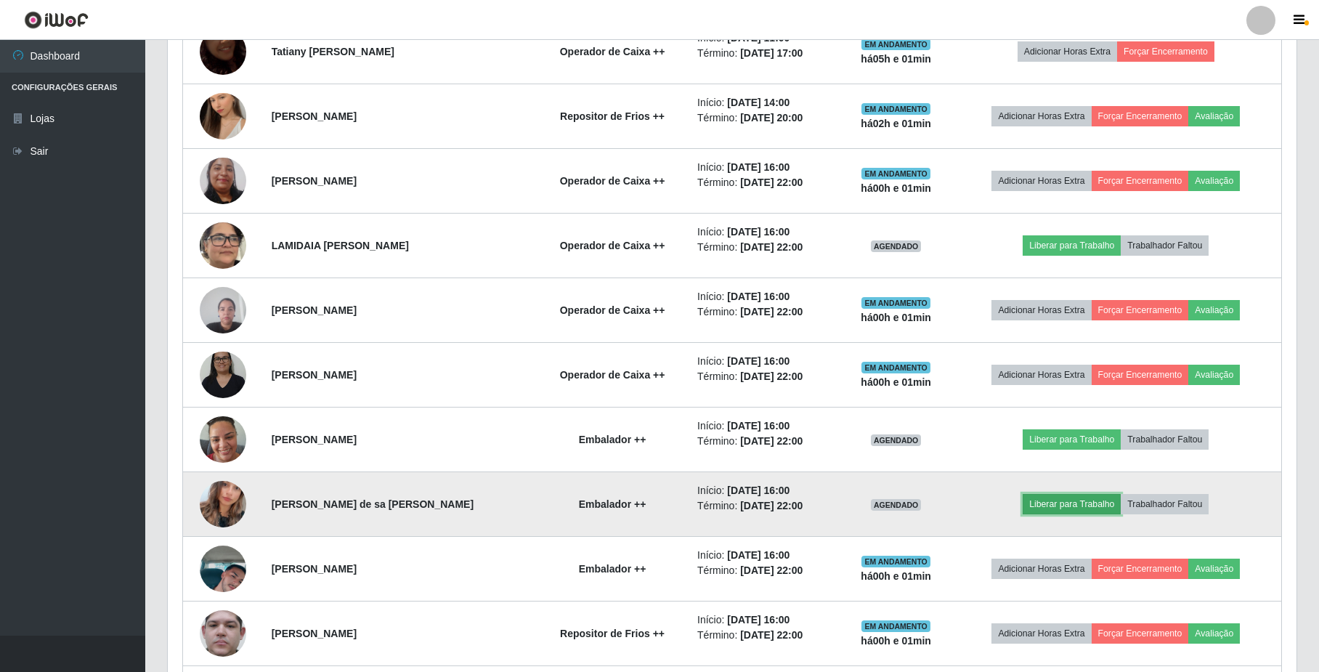
click at [1038, 514] on button "Liberar para Trabalho" at bounding box center [1071, 504] width 98 height 20
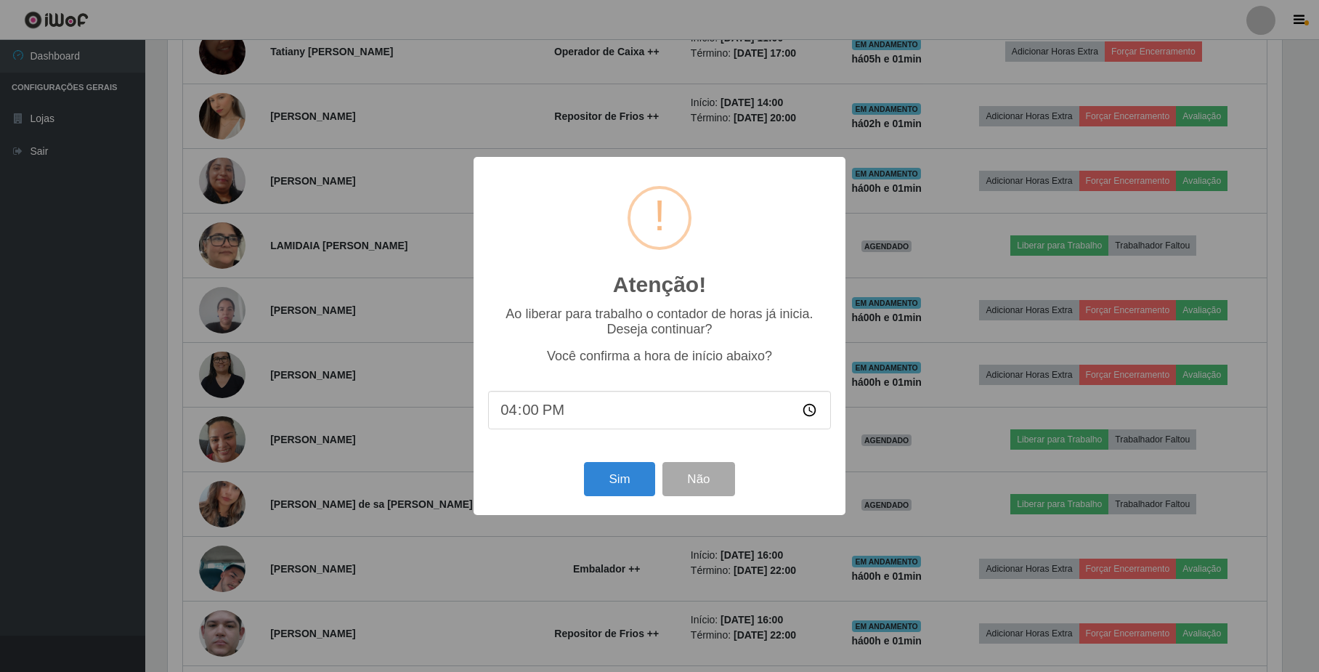
scroll to position [302, 1117]
click at [634, 483] on button "Sim" at bounding box center [621, 479] width 70 height 34
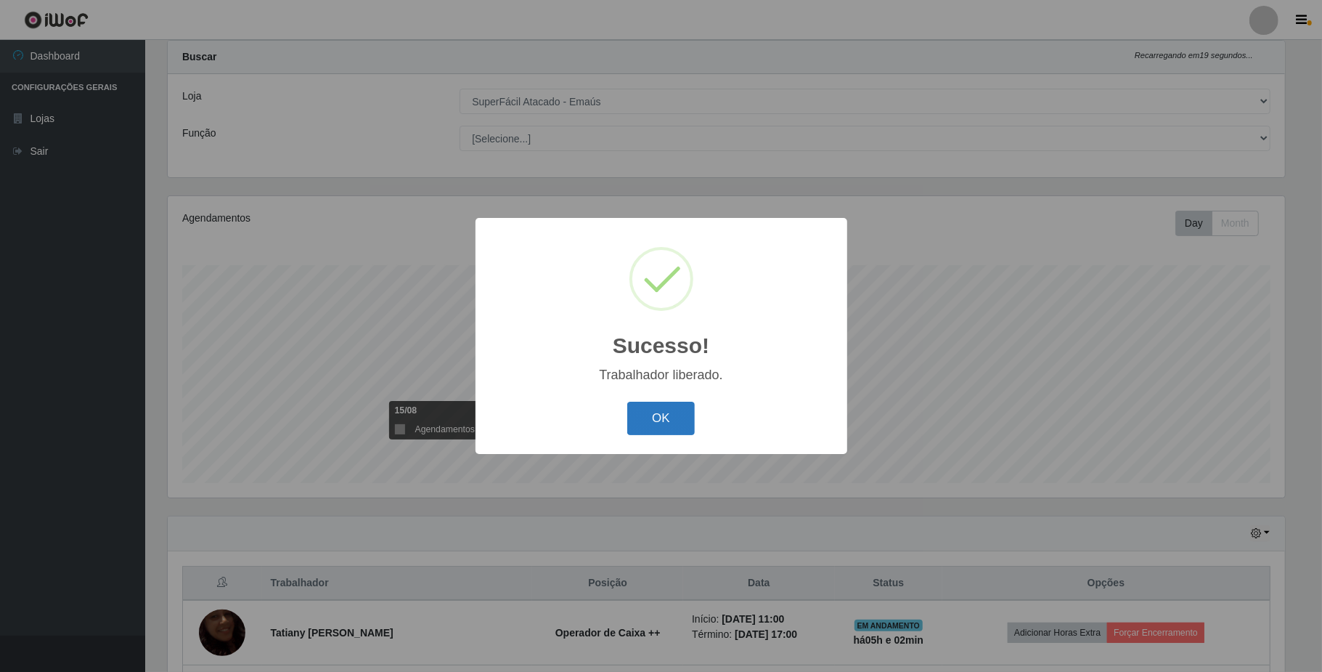
click at [664, 410] on button "OK" at bounding box center [661, 419] width 68 height 34
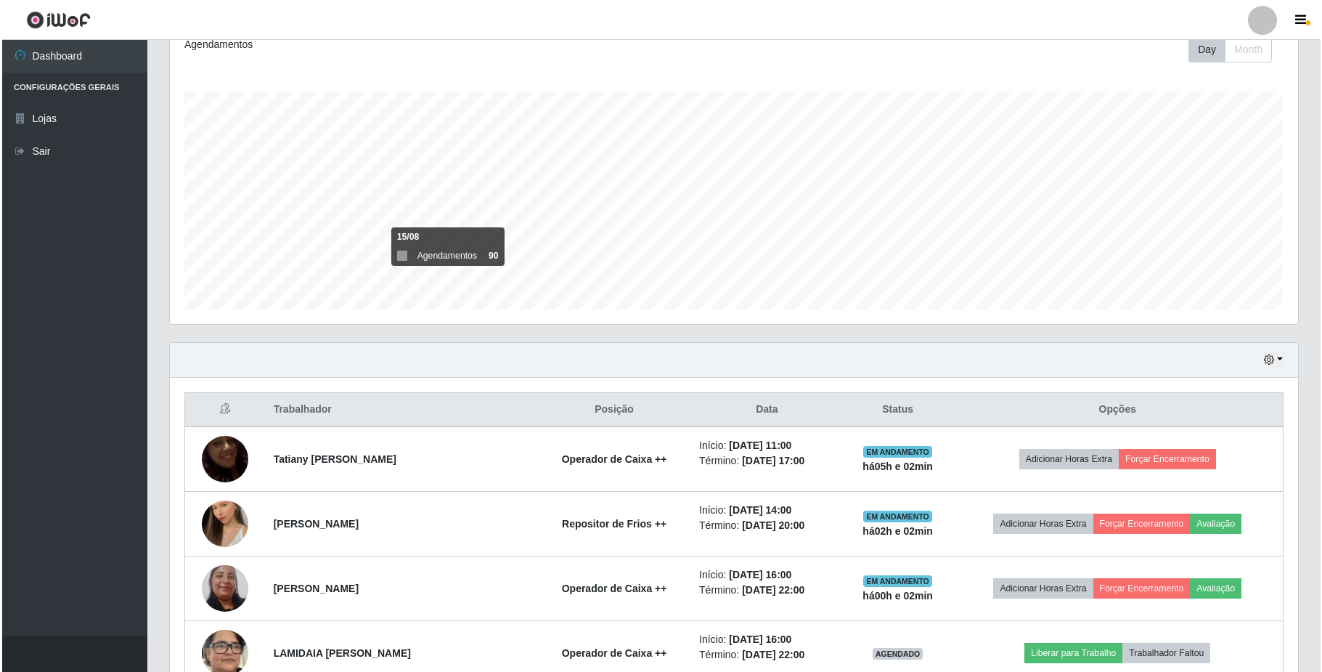
scroll to position [617, 0]
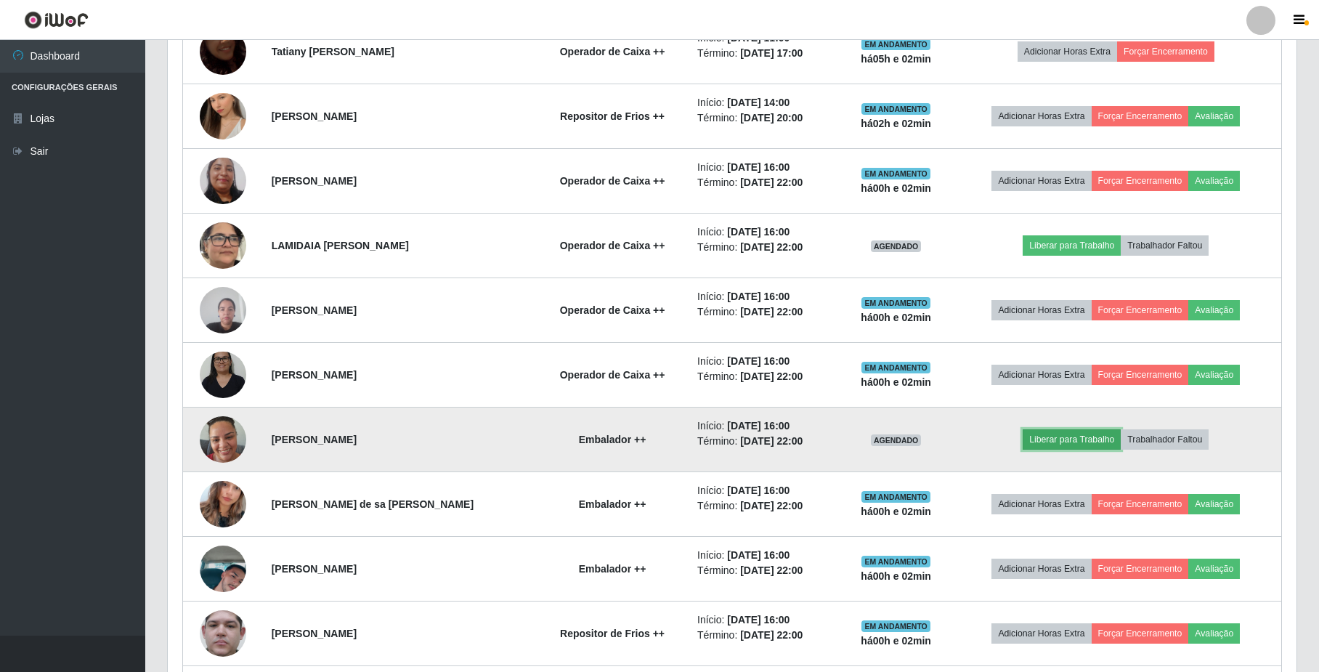
click at [1032, 440] on button "Liberar para Trabalho" at bounding box center [1071, 439] width 98 height 20
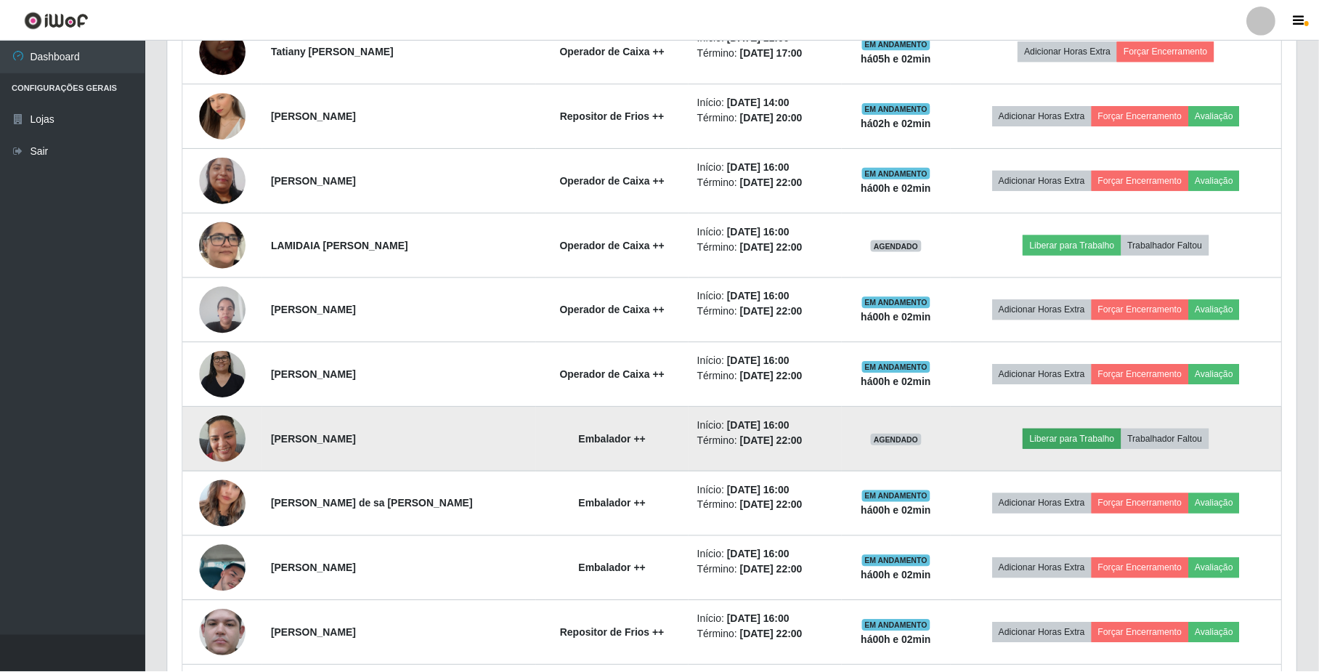
scroll to position [302, 1117]
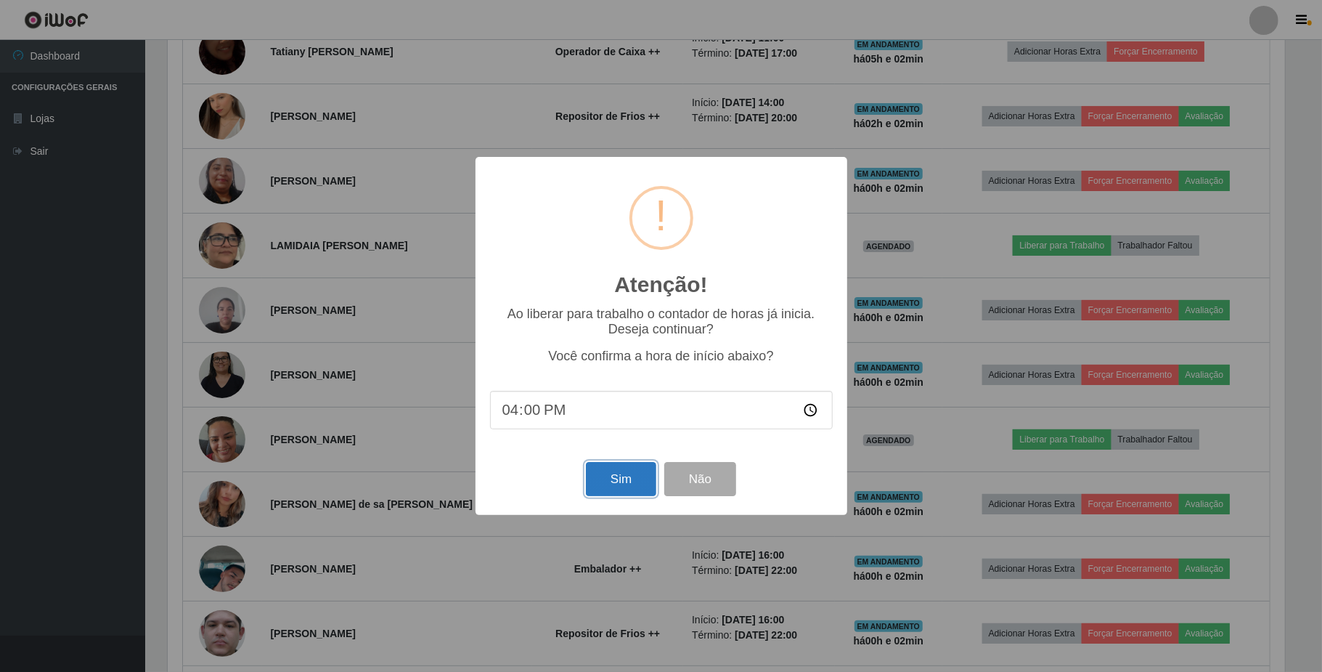
click at [608, 481] on button "Sim" at bounding box center [621, 479] width 70 height 34
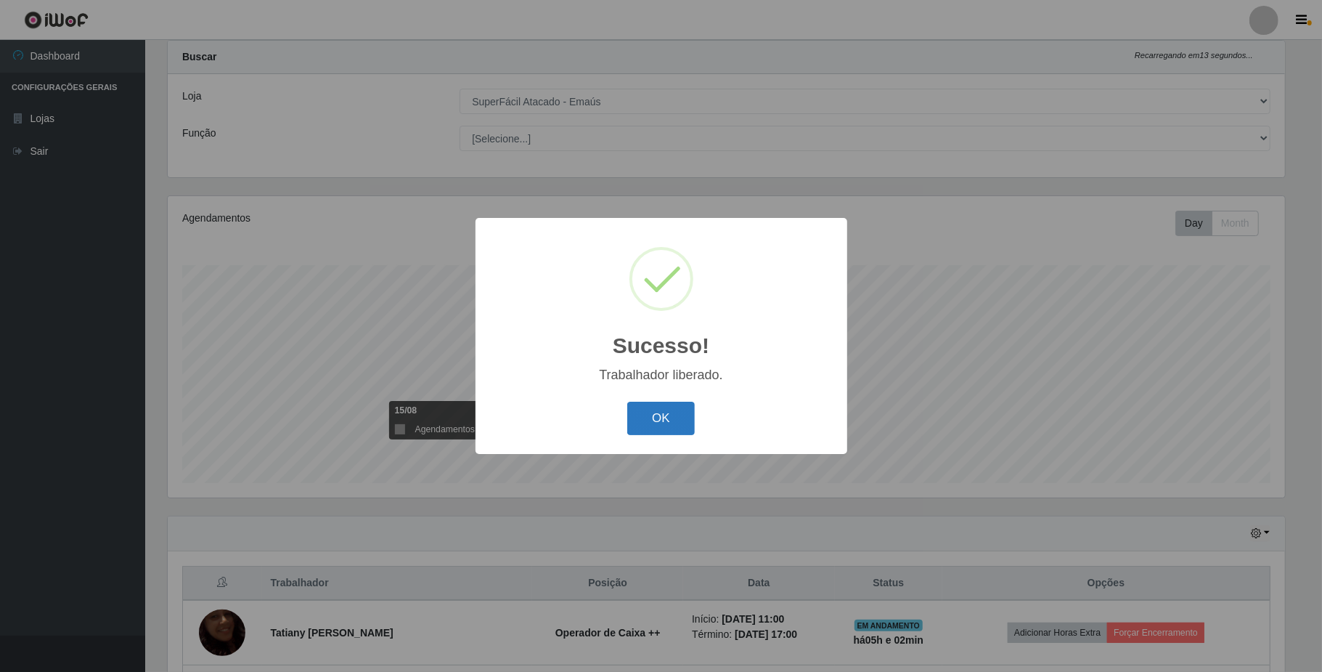
click at [664, 412] on button "OK" at bounding box center [661, 419] width 68 height 34
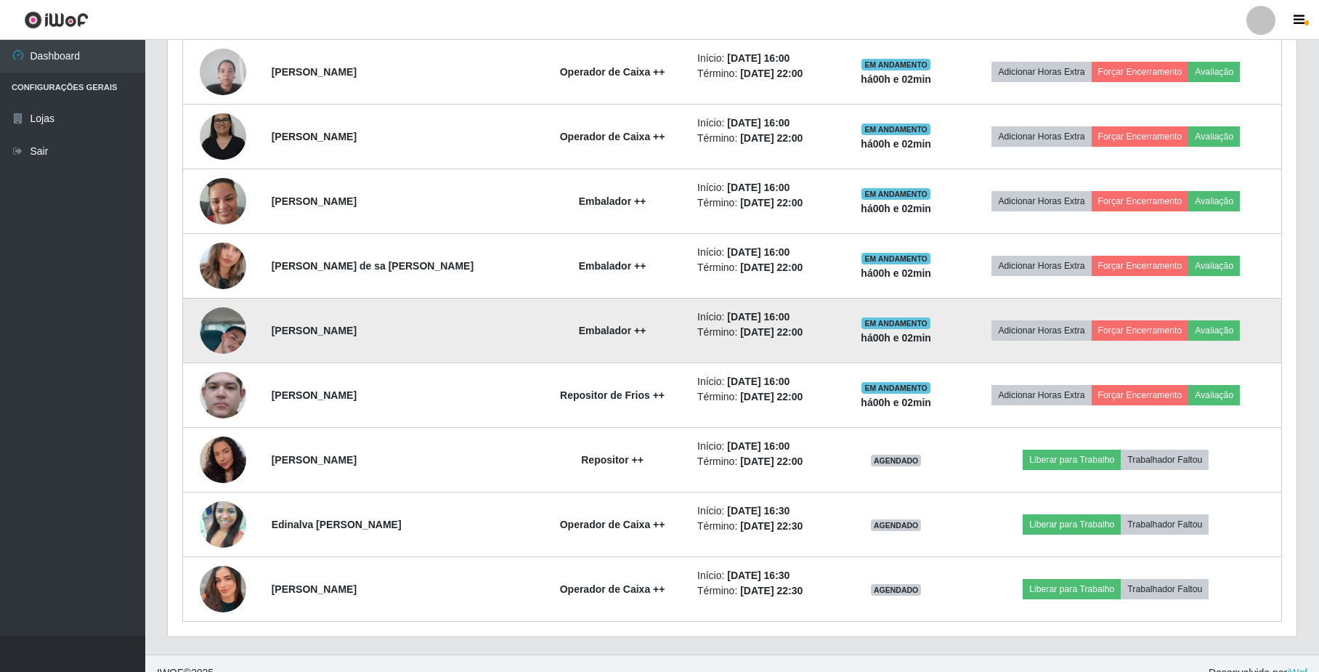
scroll to position [880, 0]
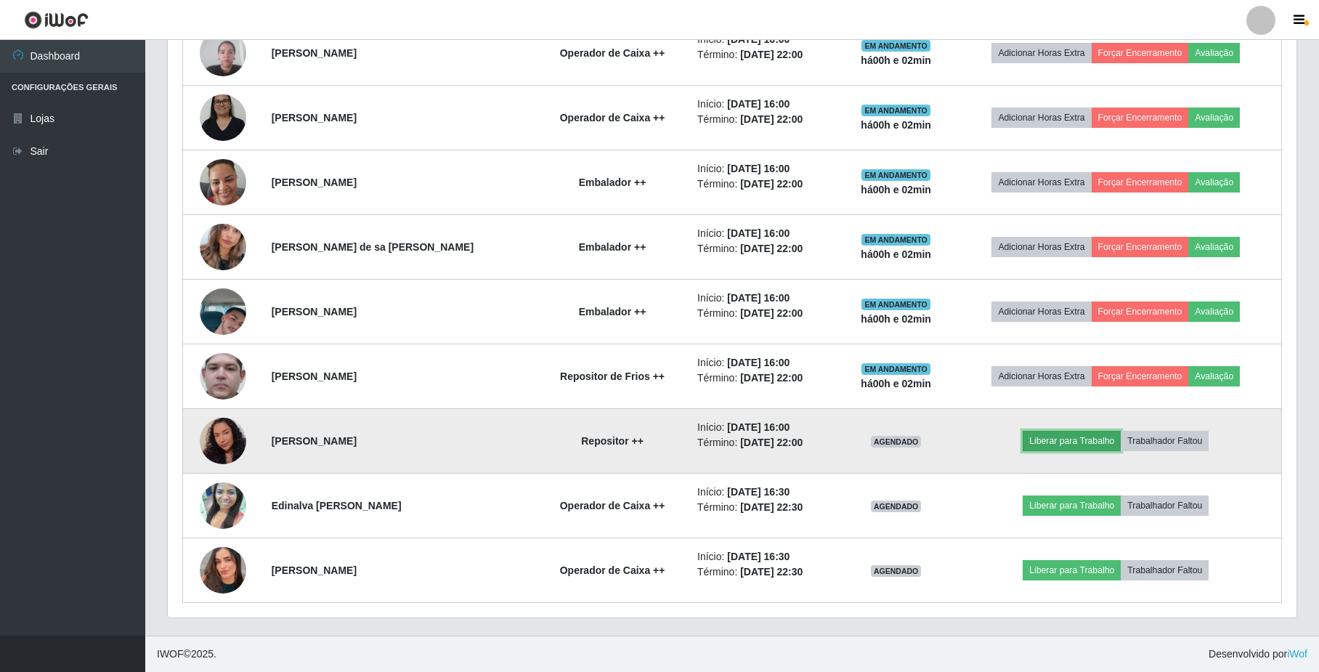
click at [1025, 441] on button "Liberar para Trabalho" at bounding box center [1071, 441] width 98 height 20
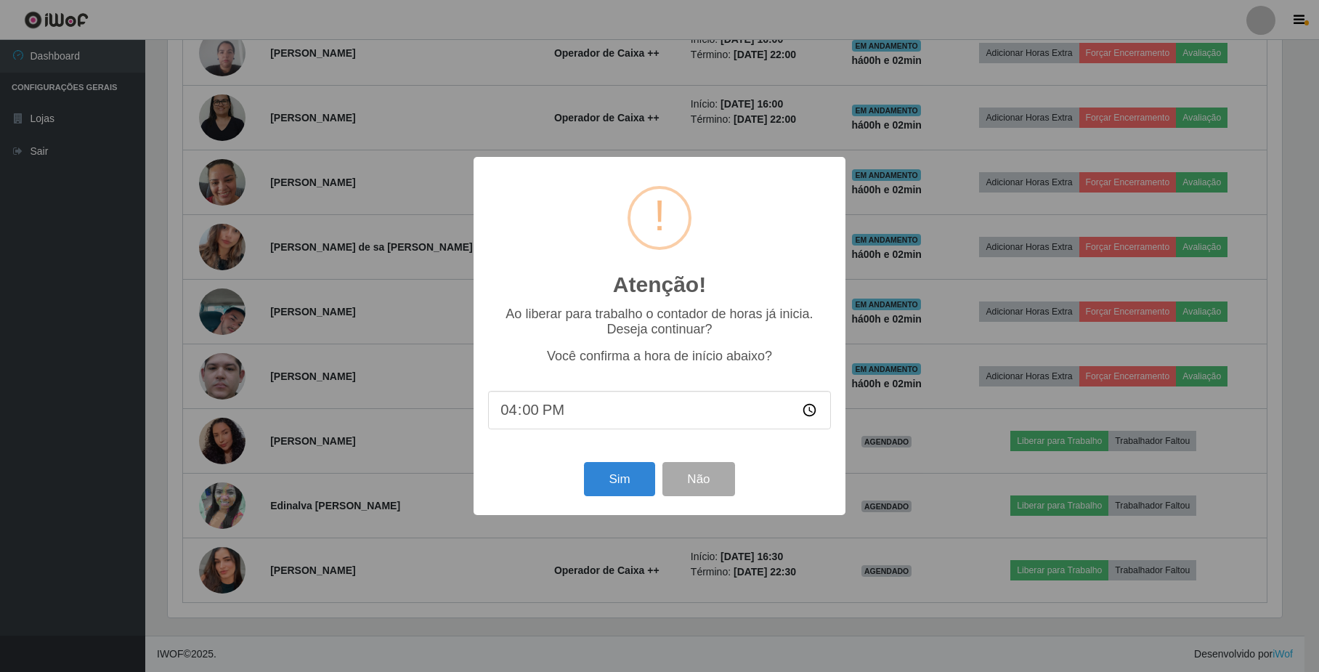
scroll to position [302, 1117]
click at [632, 472] on button "Sim" at bounding box center [621, 479] width 70 height 34
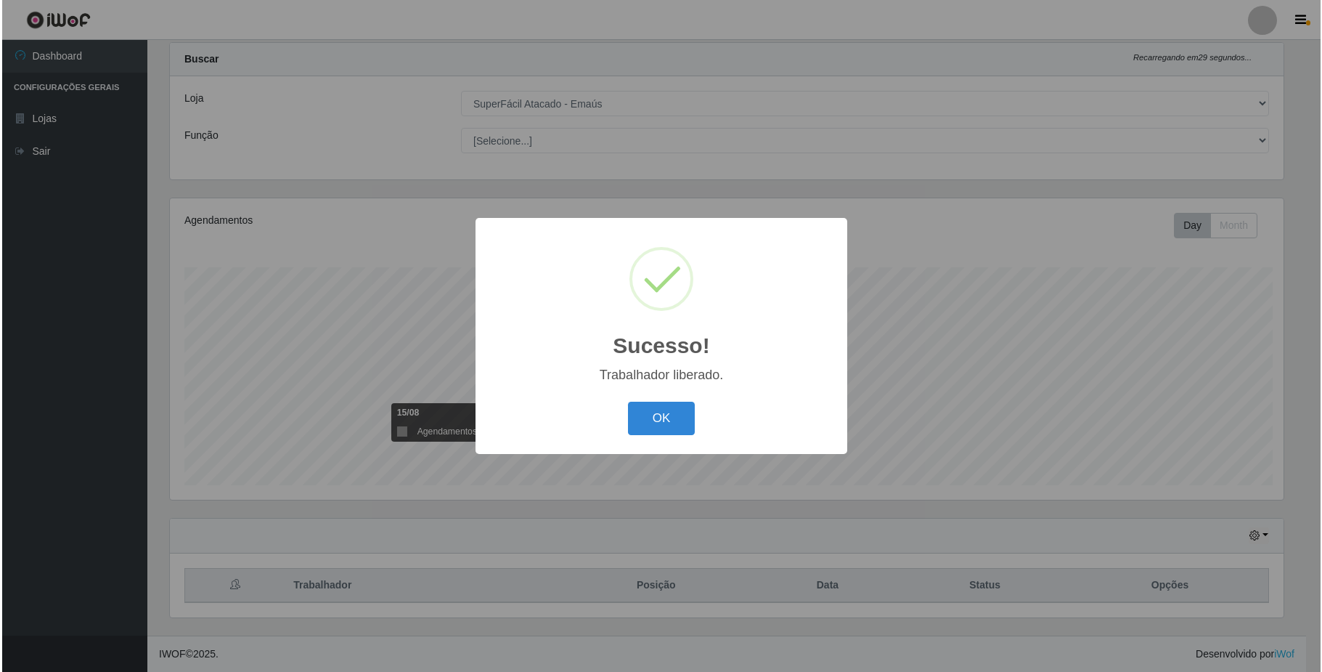
scroll to position [725828, 725013]
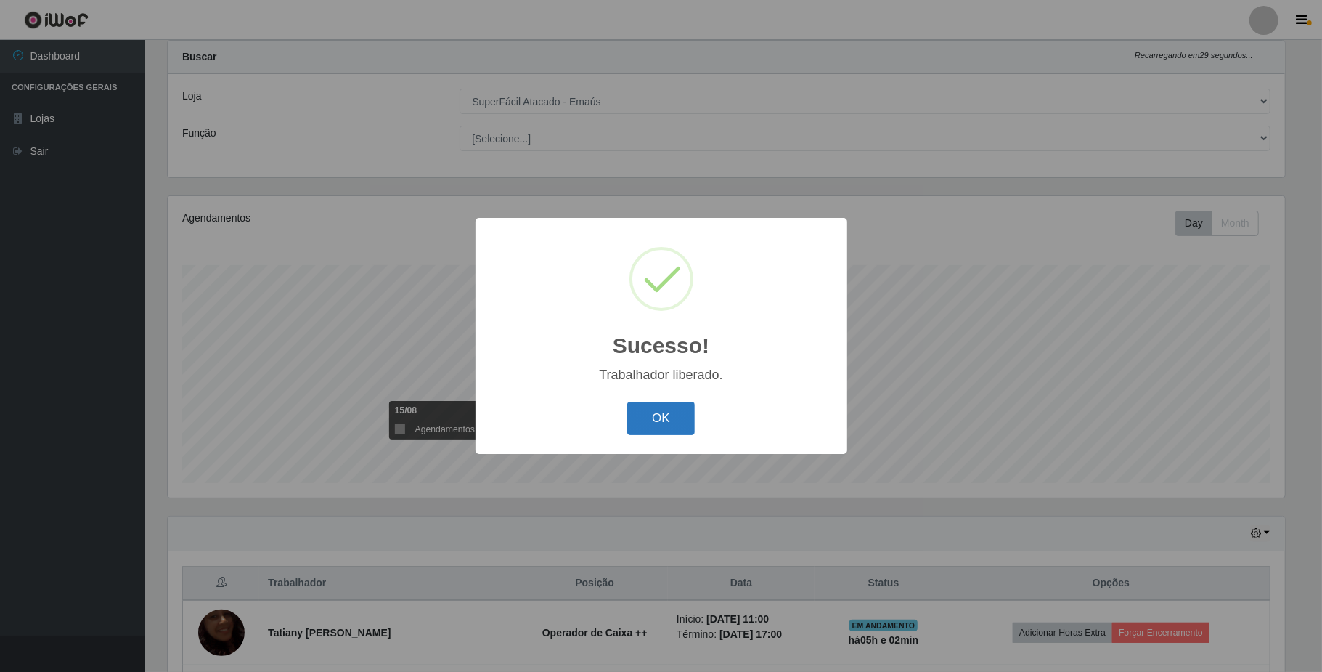
click at [671, 427] on button "OK" at bounding box center [661, 419] width 68 height 34
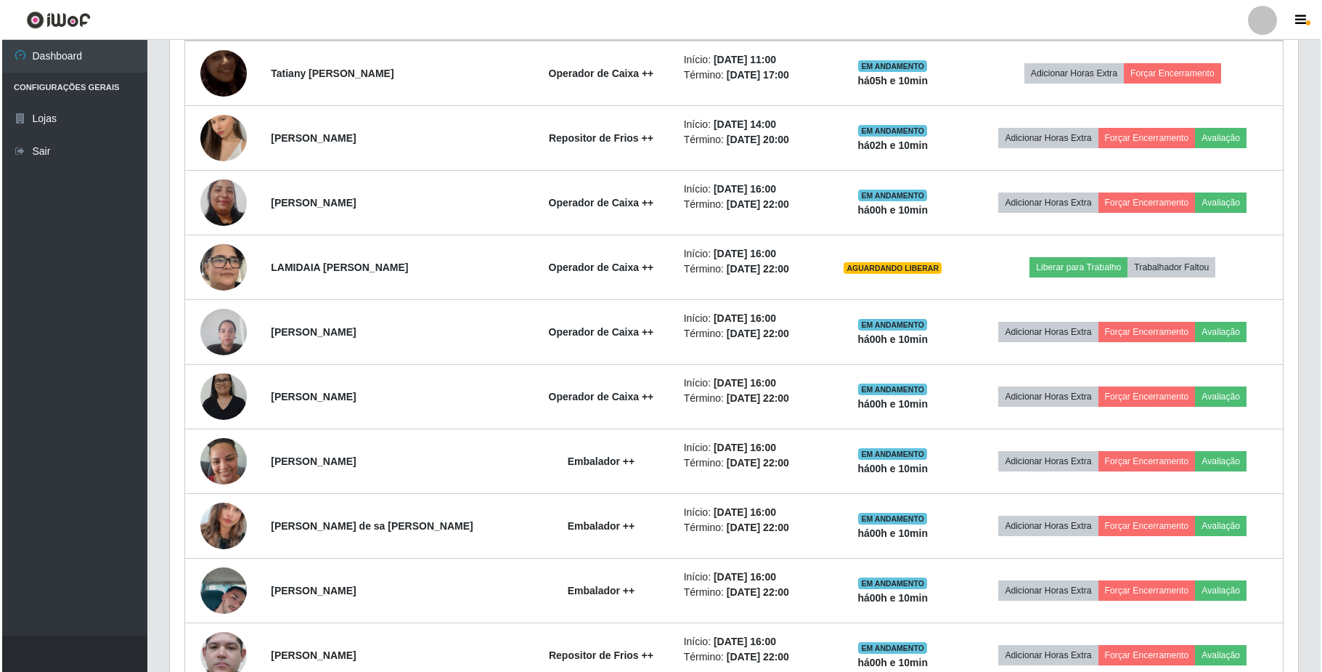
scroll to position [590, 0]
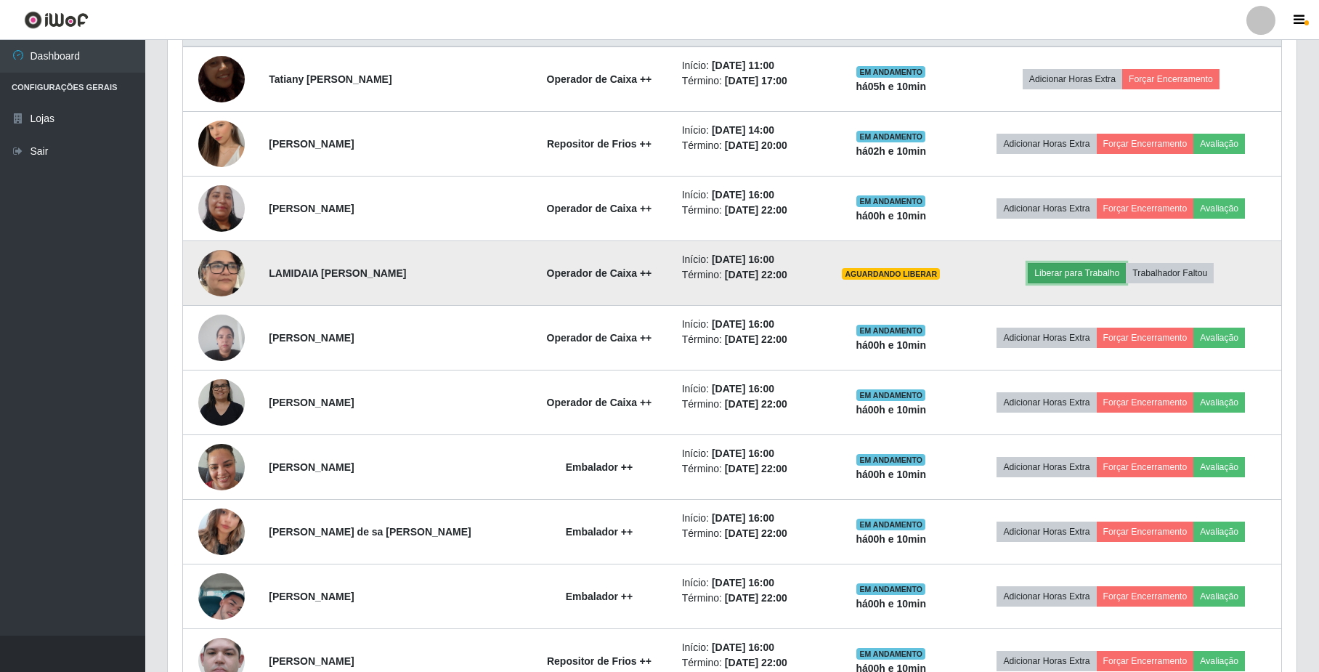
click at [1058, 282] on button "Liberar para Trabalho" at bounding box center [1076, 273] width 98 height 20
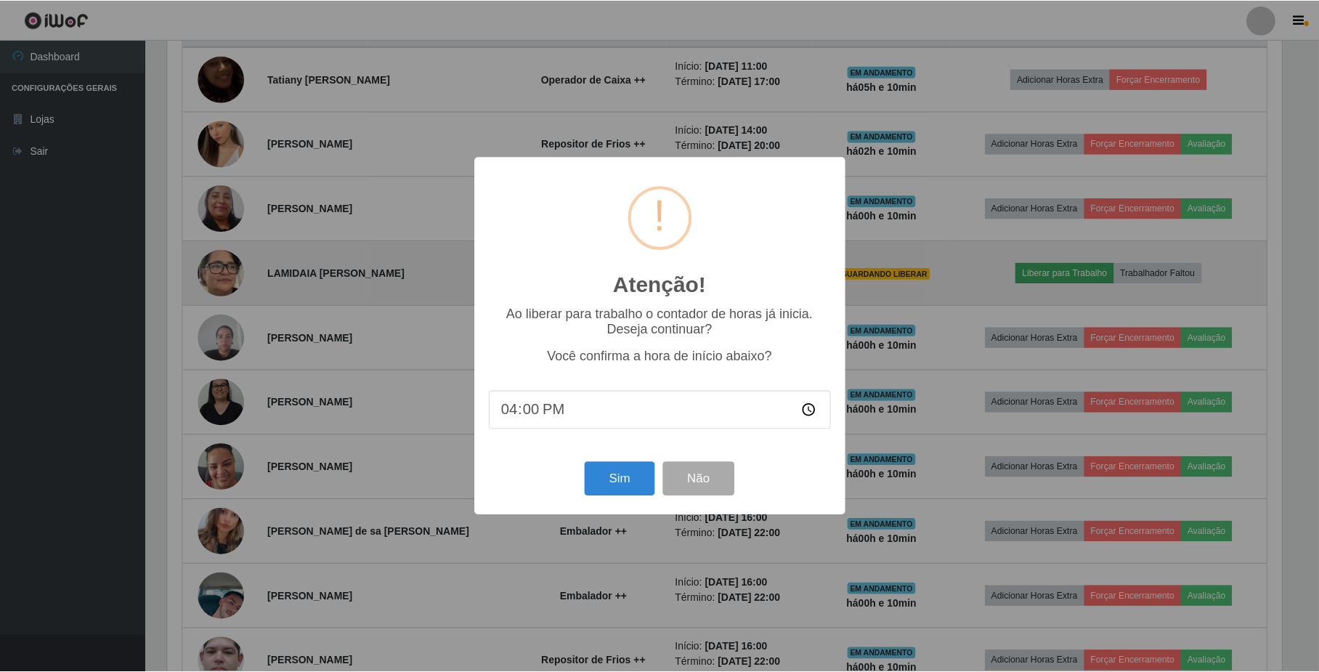
scroll to position [302, 1117]
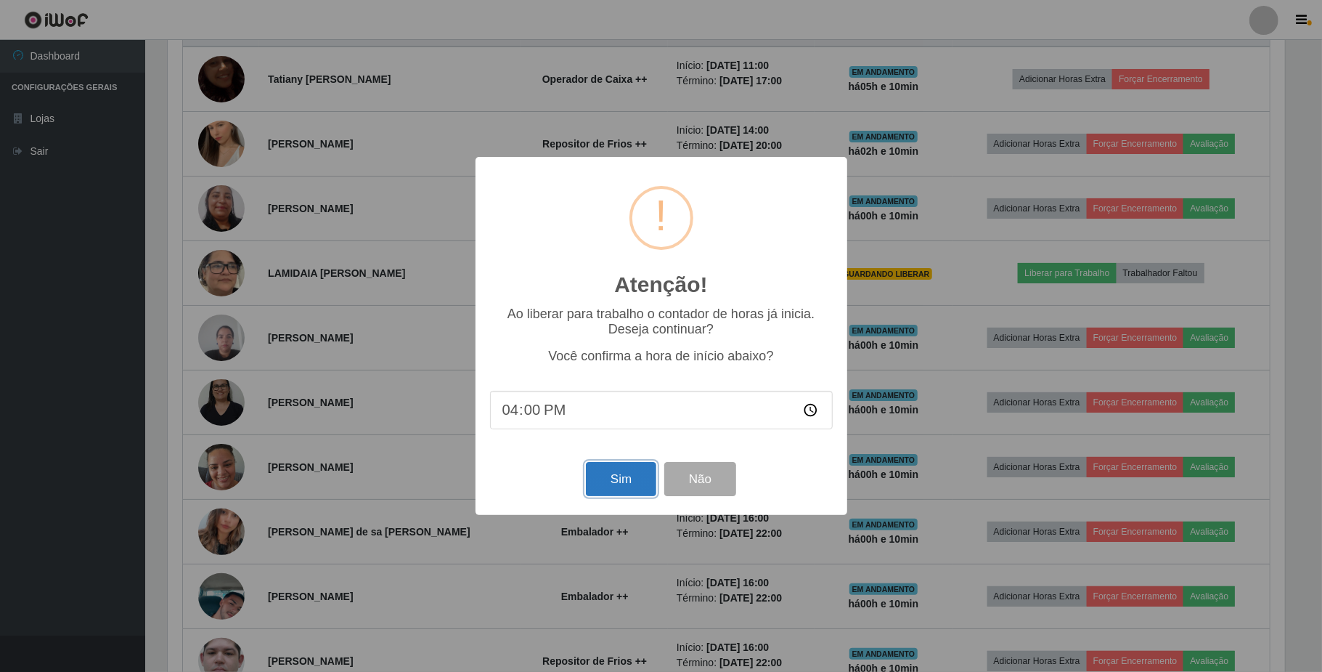
click at [611, 494] on button "Sim" at bounding box center [621, 479] width 70 height 34
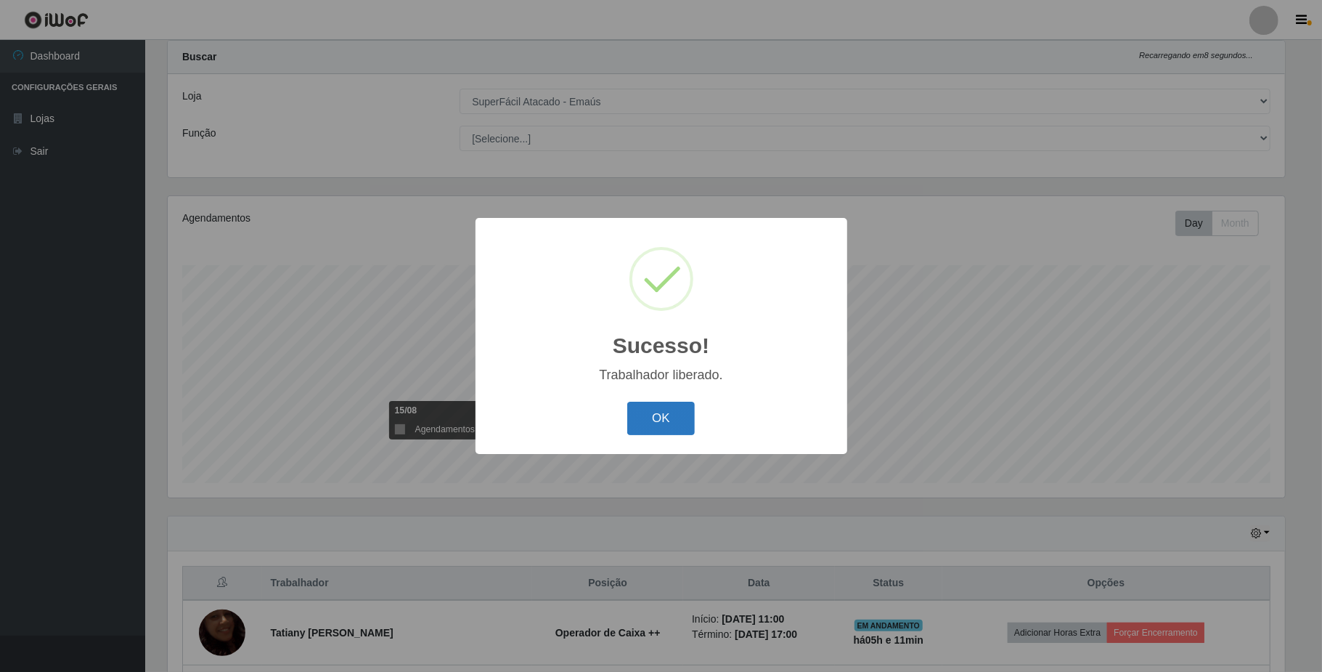
click at [642, 422] on button "OK" at bounding box center [661, 419] width 68 height 34
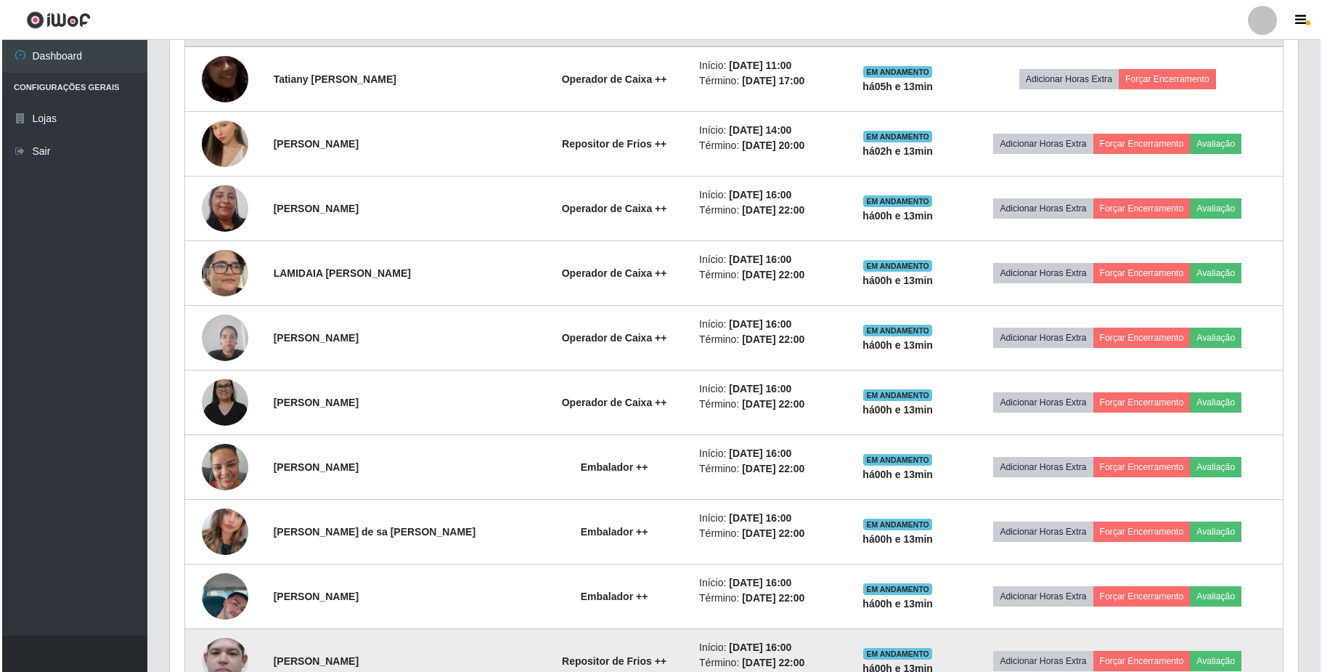
scroll to position [492, 0]
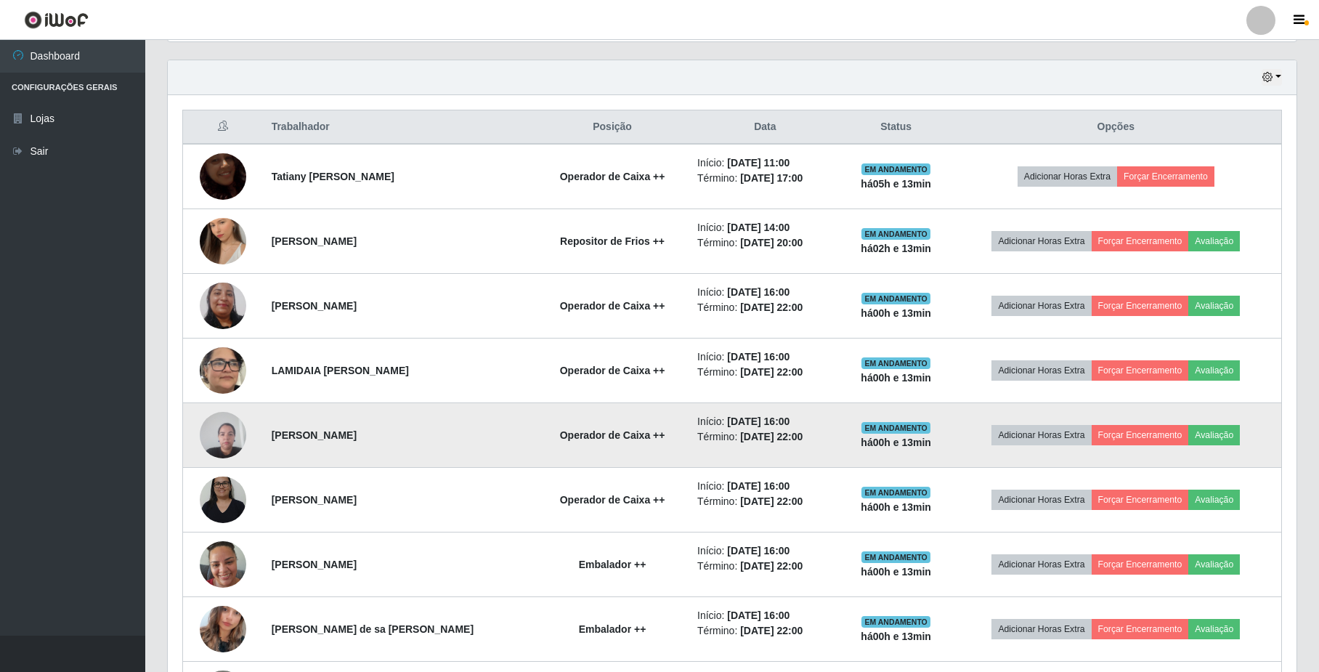
click at [203, 442] on img at bounding box center [223, 435] width 46 height 62
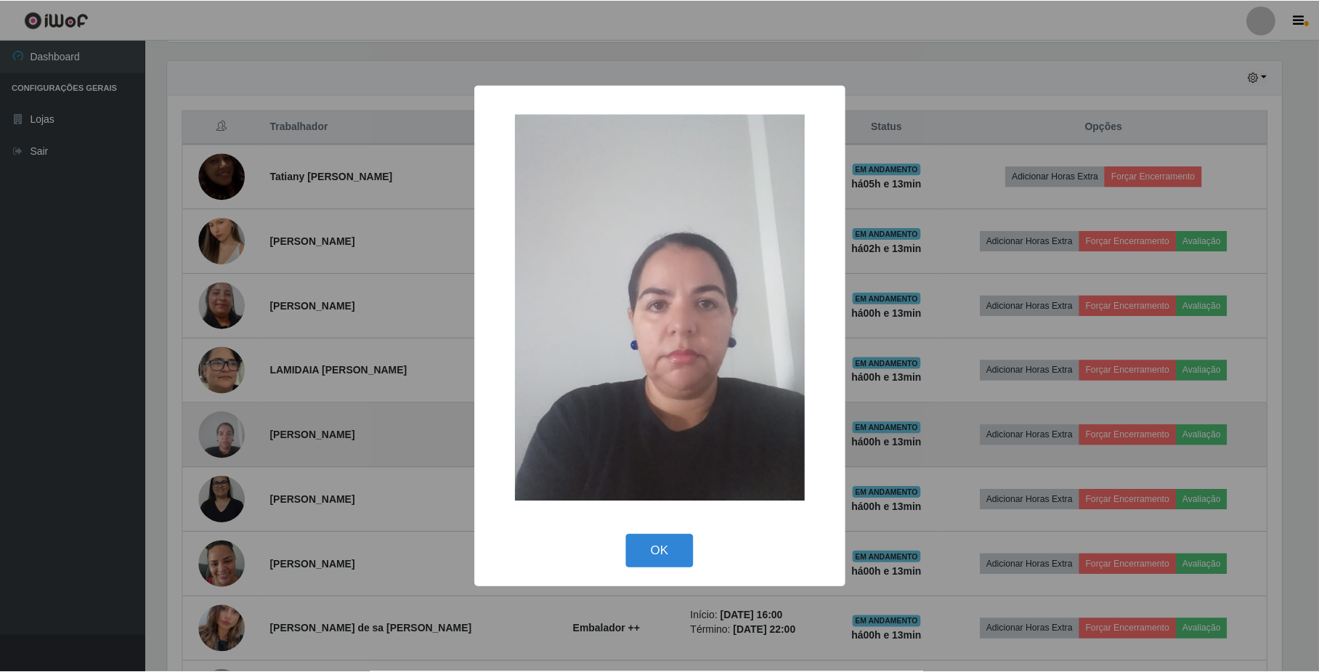
scroll to position [302, 1117]
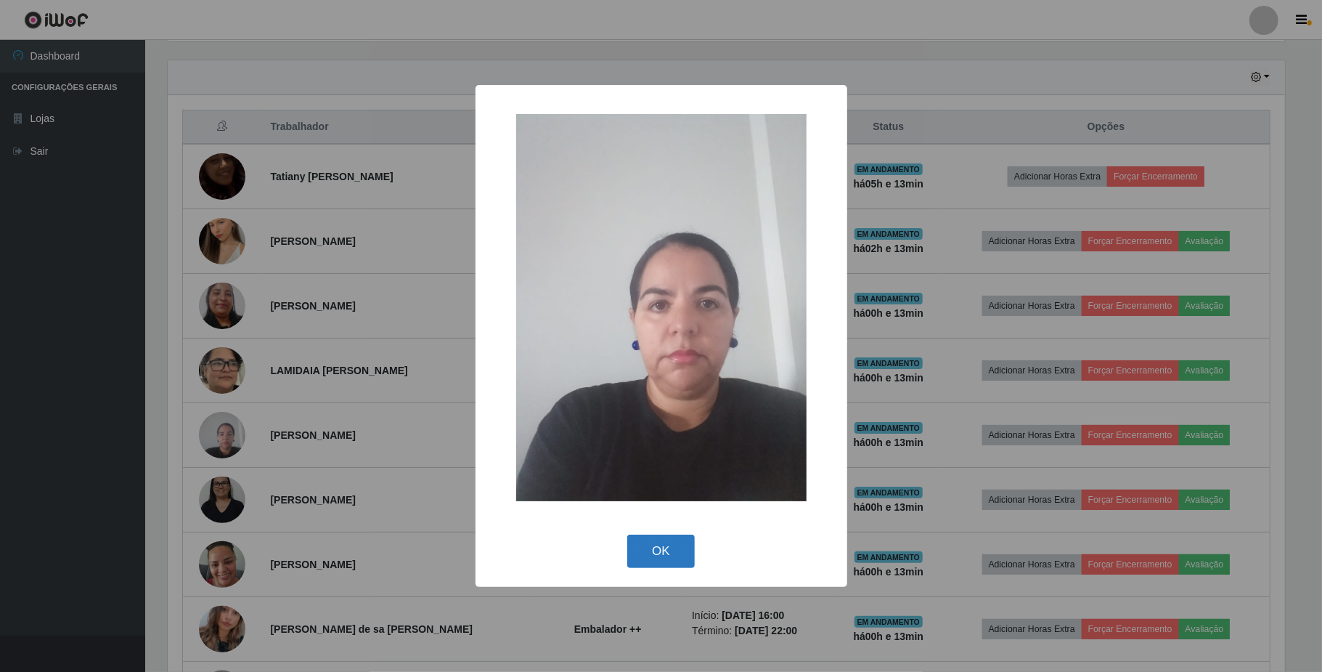
click at [655, 559] on button "OK" at bounding box center [661, 551] width 68 height 34
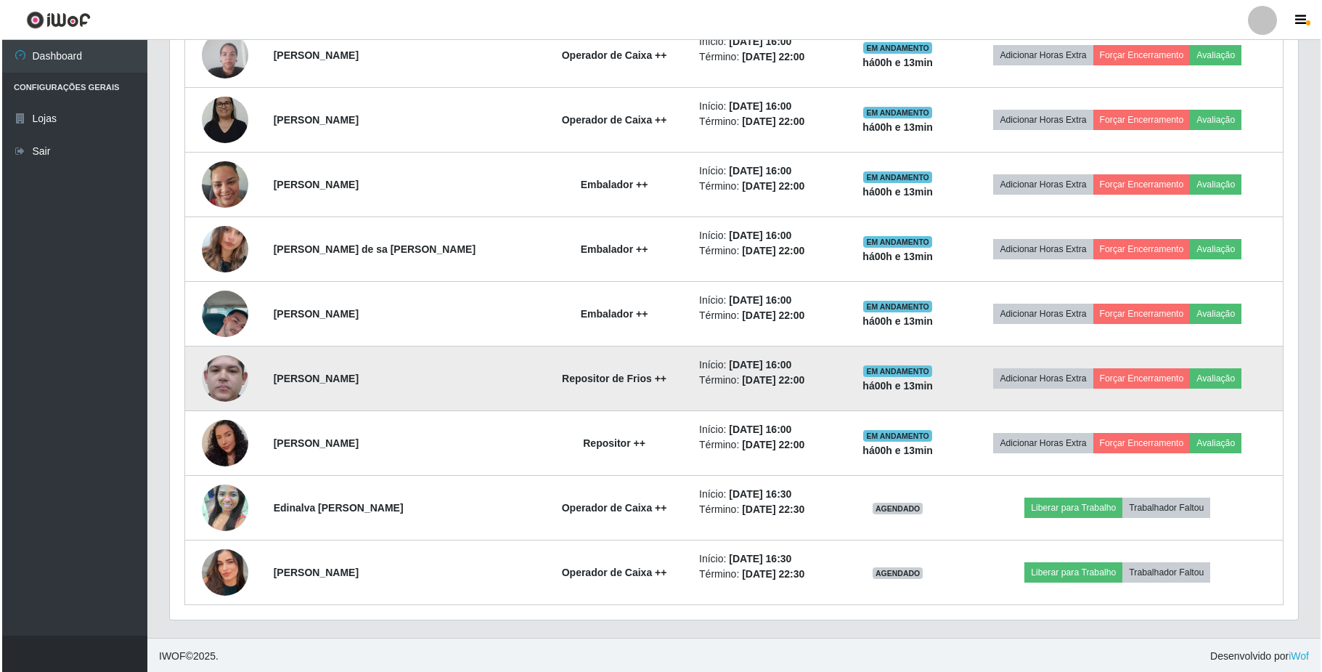
scroll to position [880, 0]
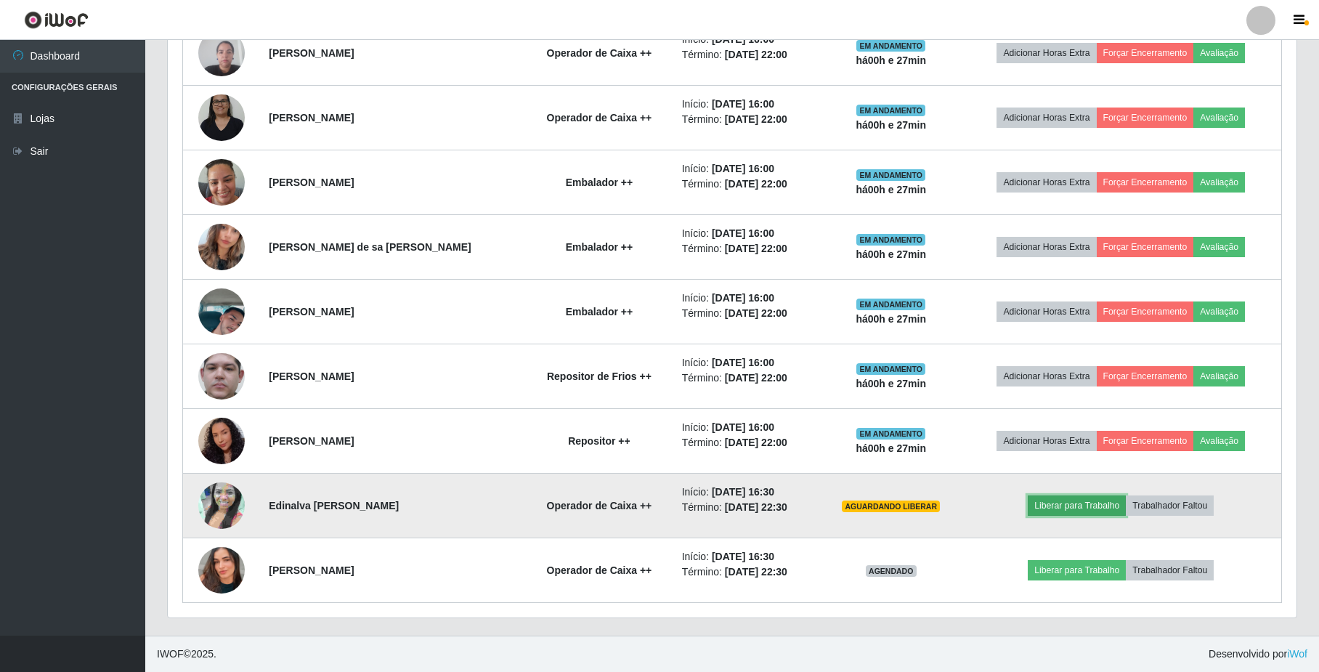
click at [1094, 502] on button "Liberar para Trabalho" at bounding box center [1076, 505] width 98 height 20
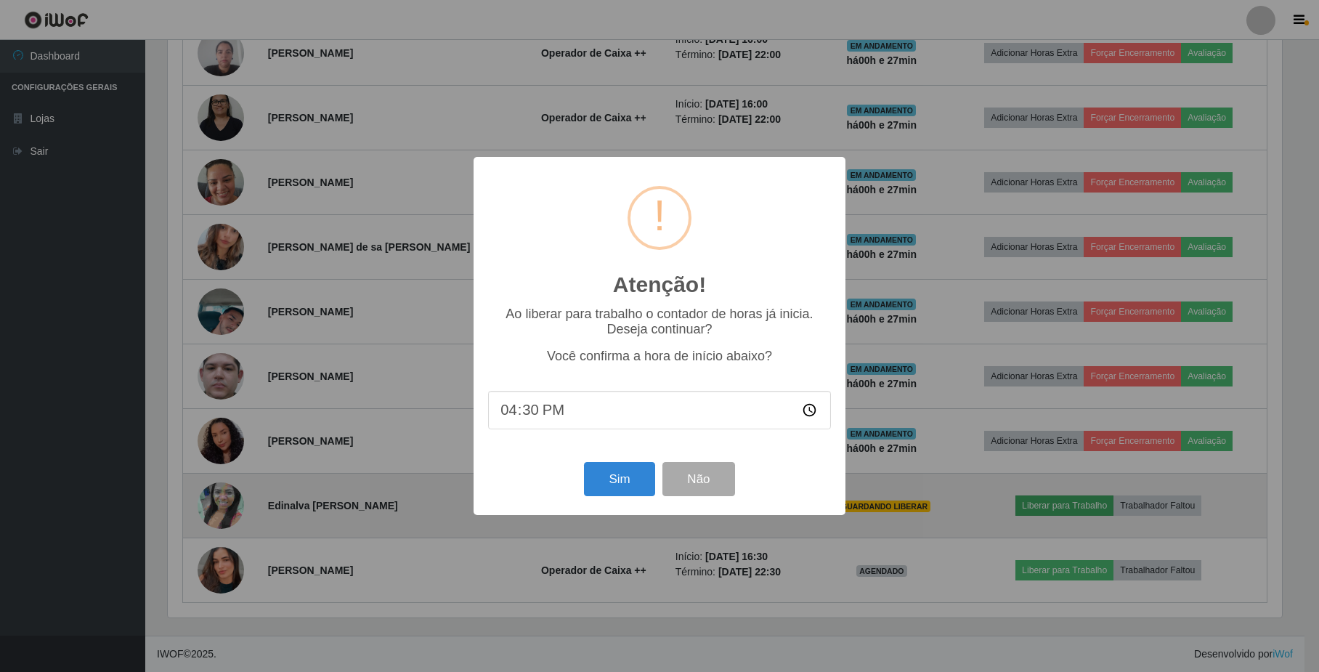
scroll to position [302, 1117]
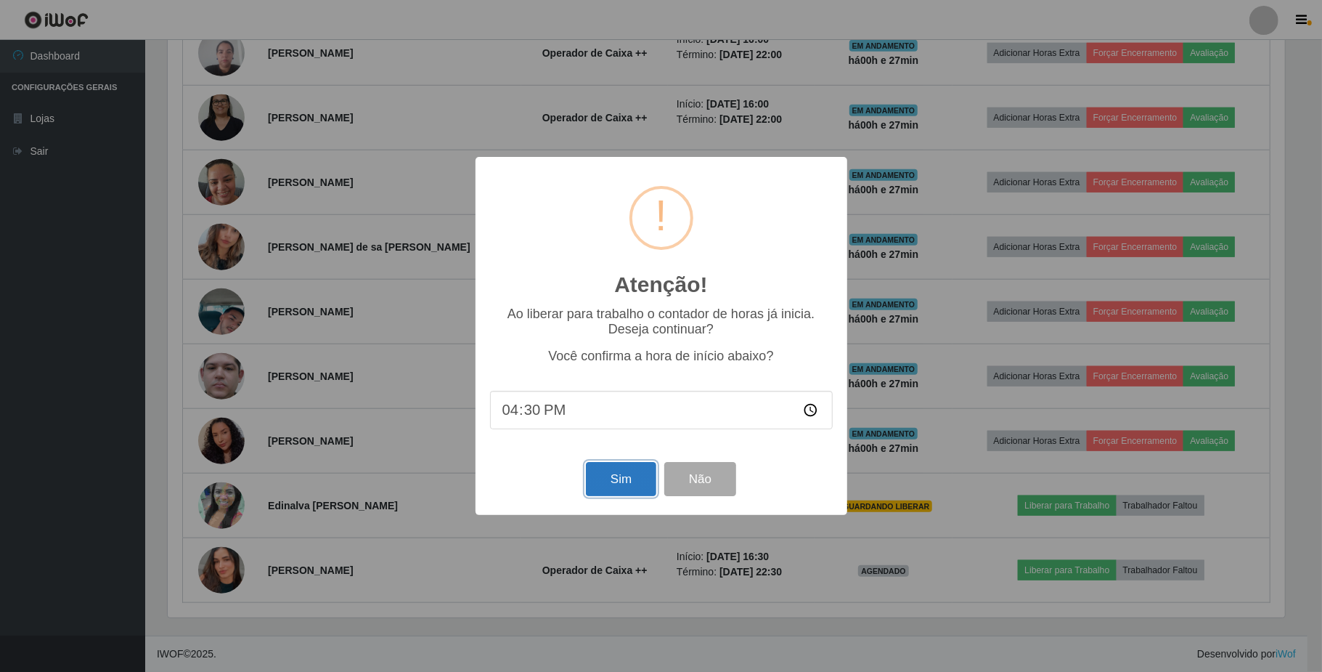
click at [638, 474] on button "Sim" at bounding box center [621, 479] width 70 height 34
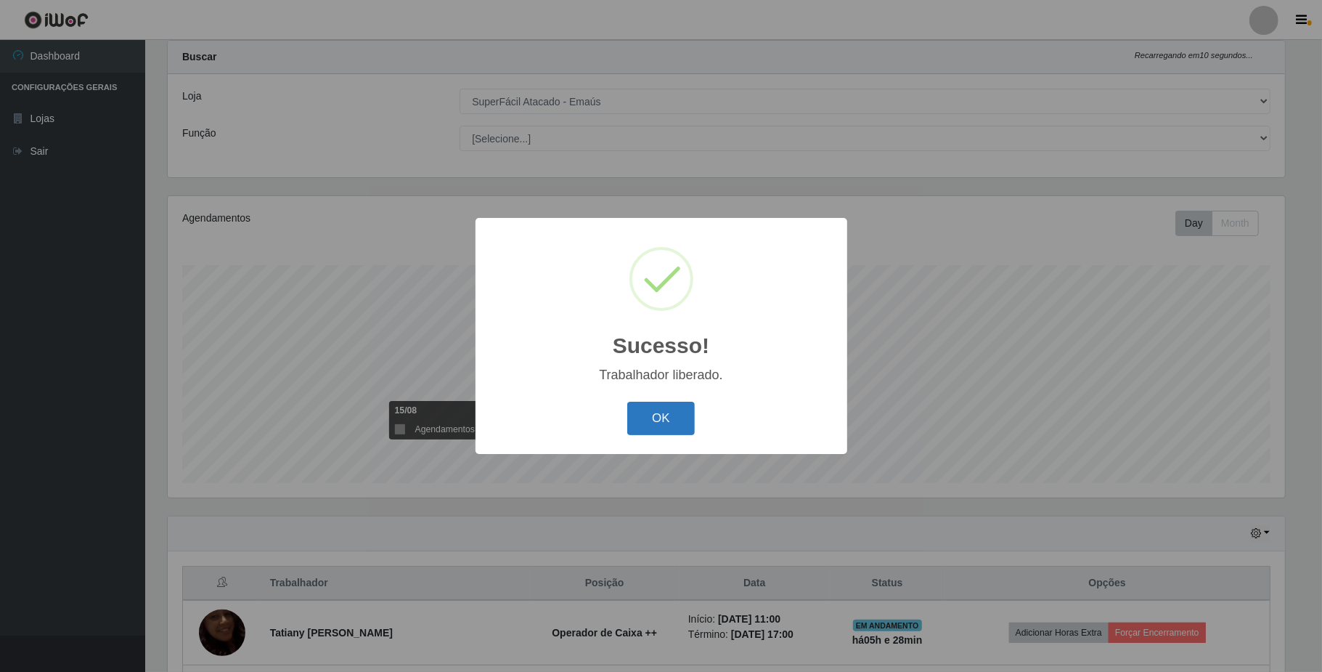
click at [667, 420] on button "OK" at bounding box center [661, 419] width 68 height 34
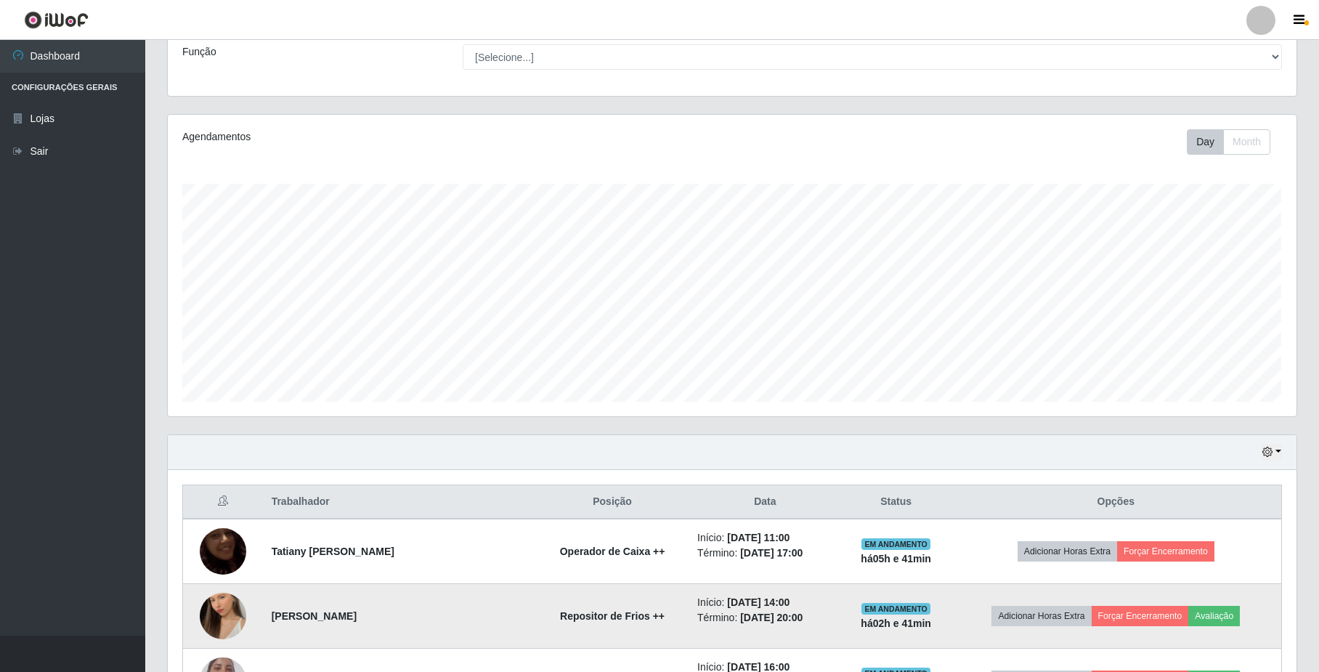
scroll to position [105, 0]
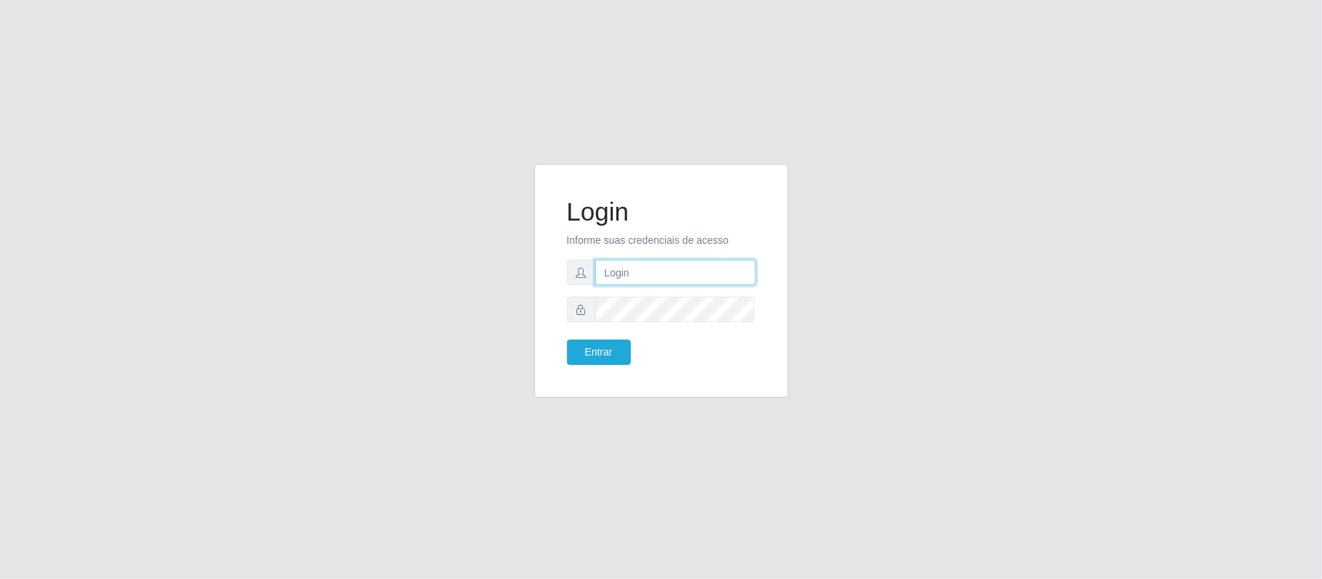
type input "geovanamatias2015@gmail.com"
click at [607, 338] on form "Login Informe suas credenciais de acesso geovanamatias2015@gmail.com Entrar" at bounding box center [661, 281] width 189 height 168
click at [603, 343] on button "Entrar" at bounding box center [599, 352] width 64 height 25
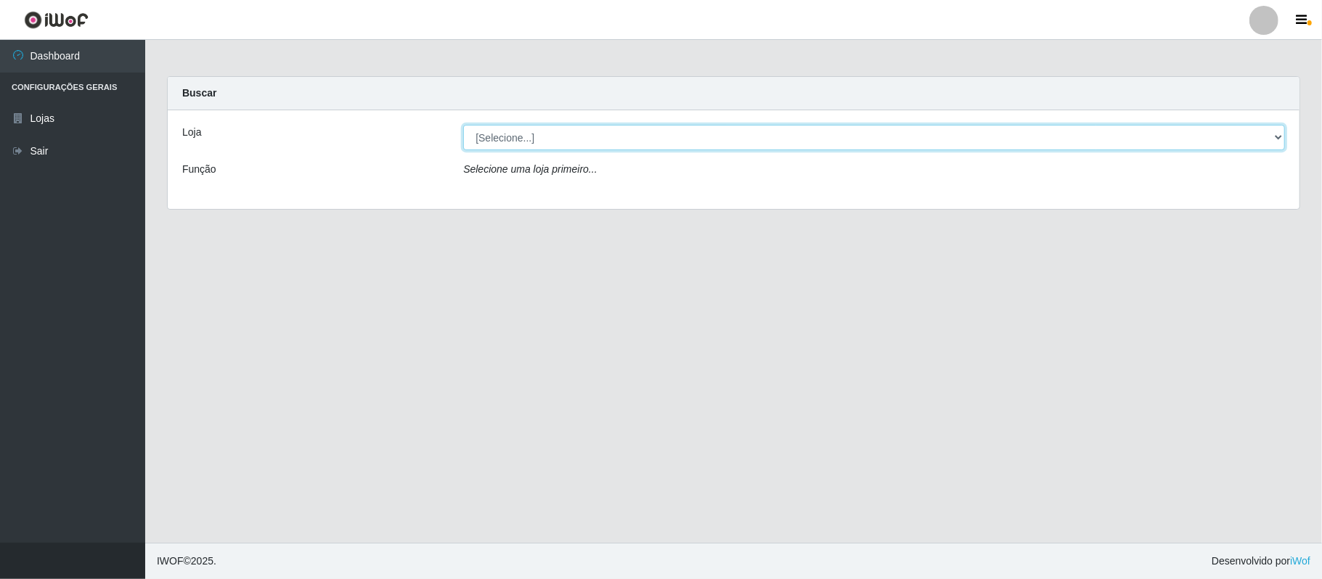
click at [800, 147] on select "[Selecione...] SuperFácil Atacado - Emaús" at bounding box center [874, 137] width 822 height 25
select select "407"
click at [463, 125] on select "[Selecione...] SuperFácil Atacado - Emaús" at bounding box center [874, 137] width 822 height 25
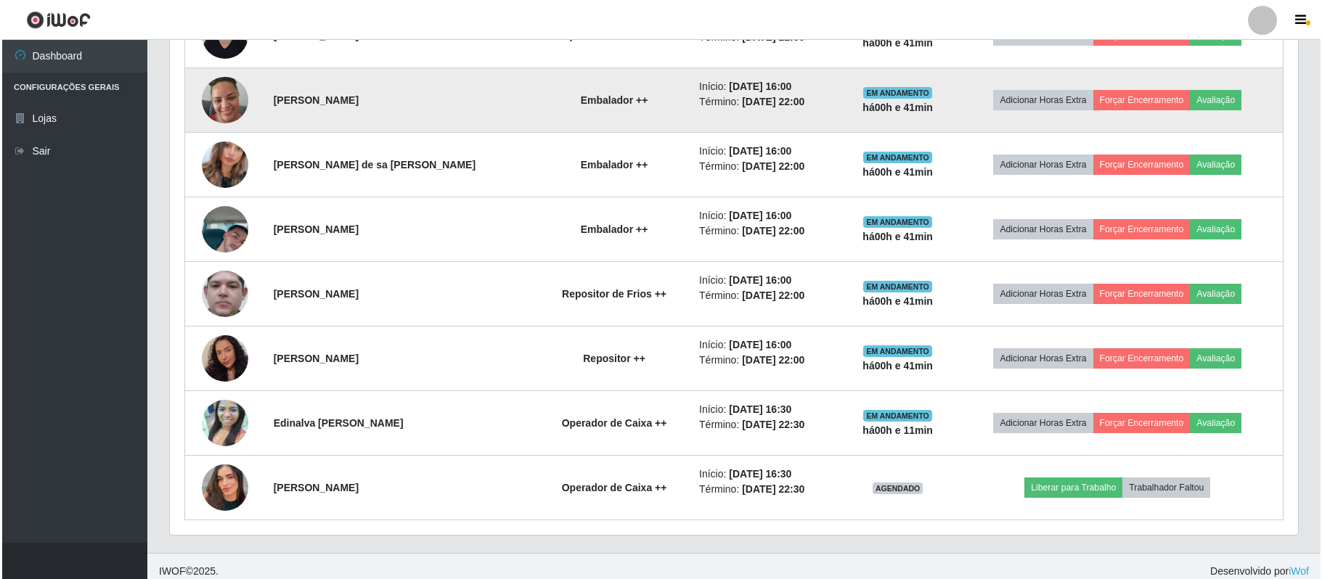
scroll to position [972, 0]
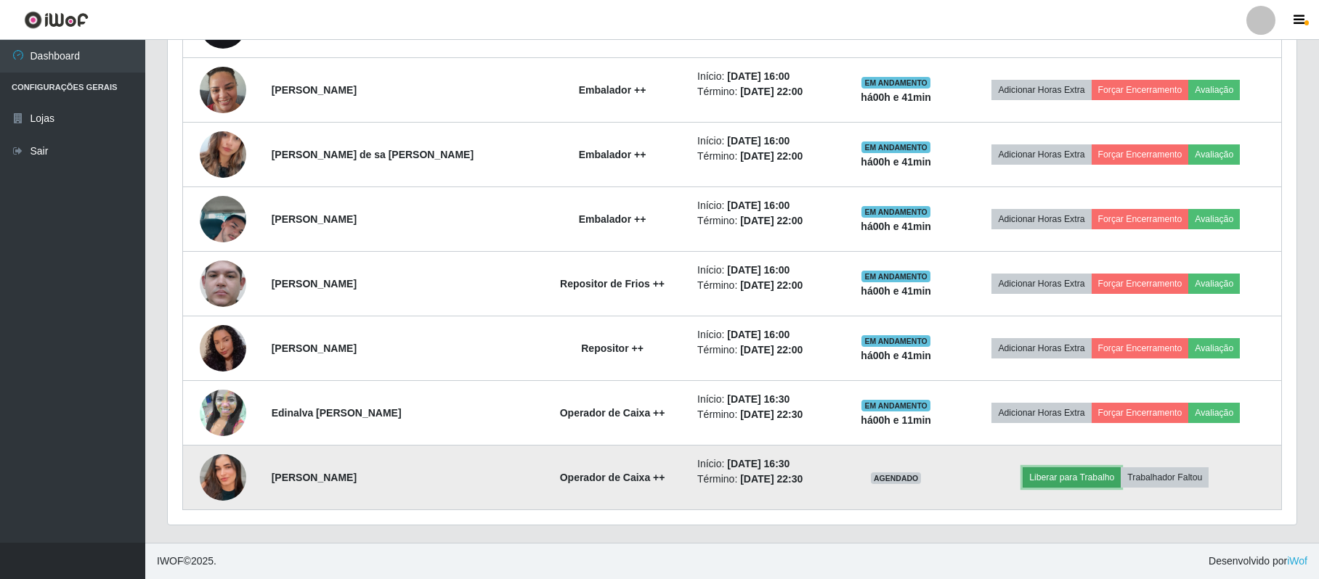
click at [1075, 476] on button "Liberar para Trabalho" at bounding box center [1071, 478] width 98 height 20
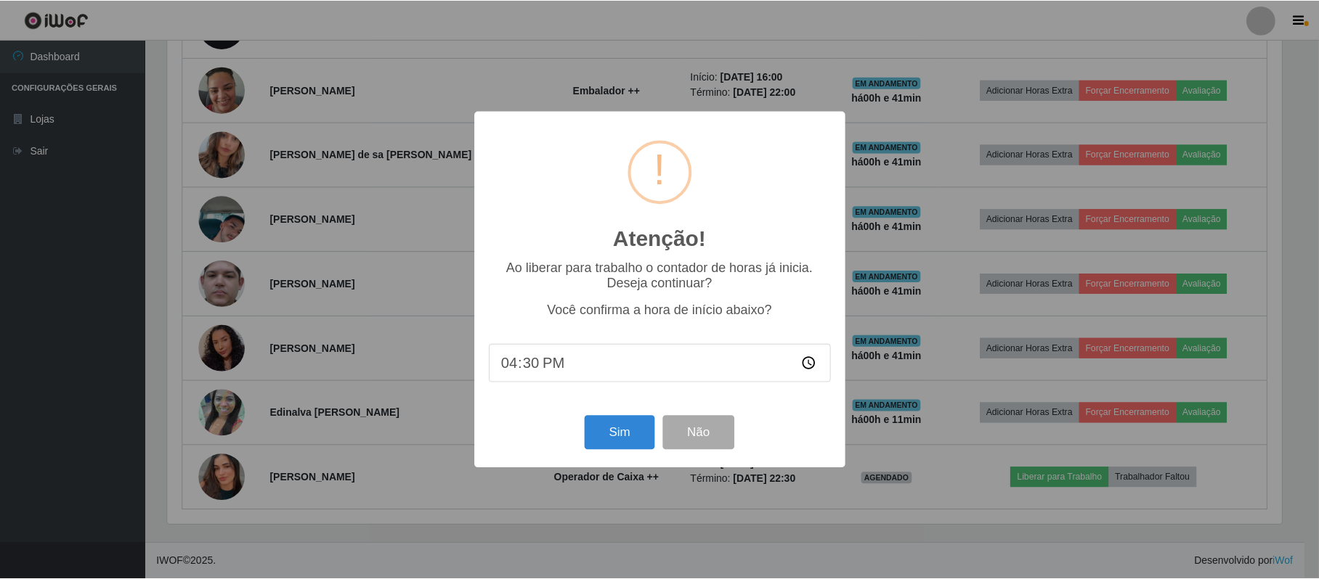
scroll to position [302, 1117]
click at [622, 436] on button "Sim" at bounding box center [621, 433] width 70 height 34
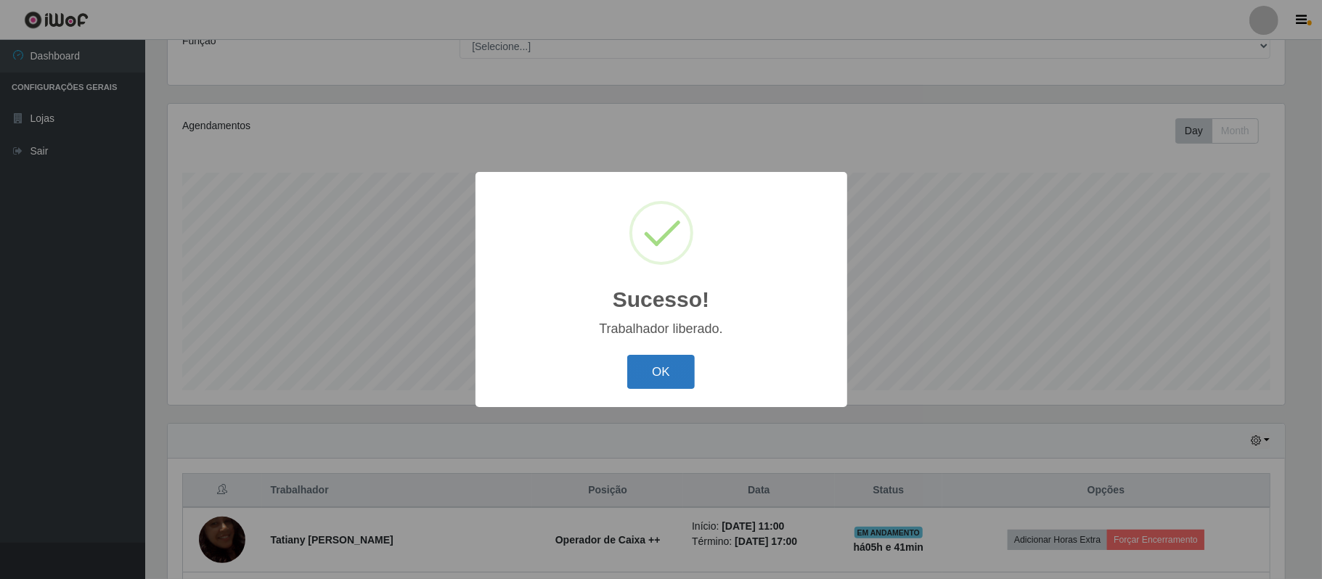
click at [672, 378] on button "OK" at bounding box center [661, 372] width 68 height 34
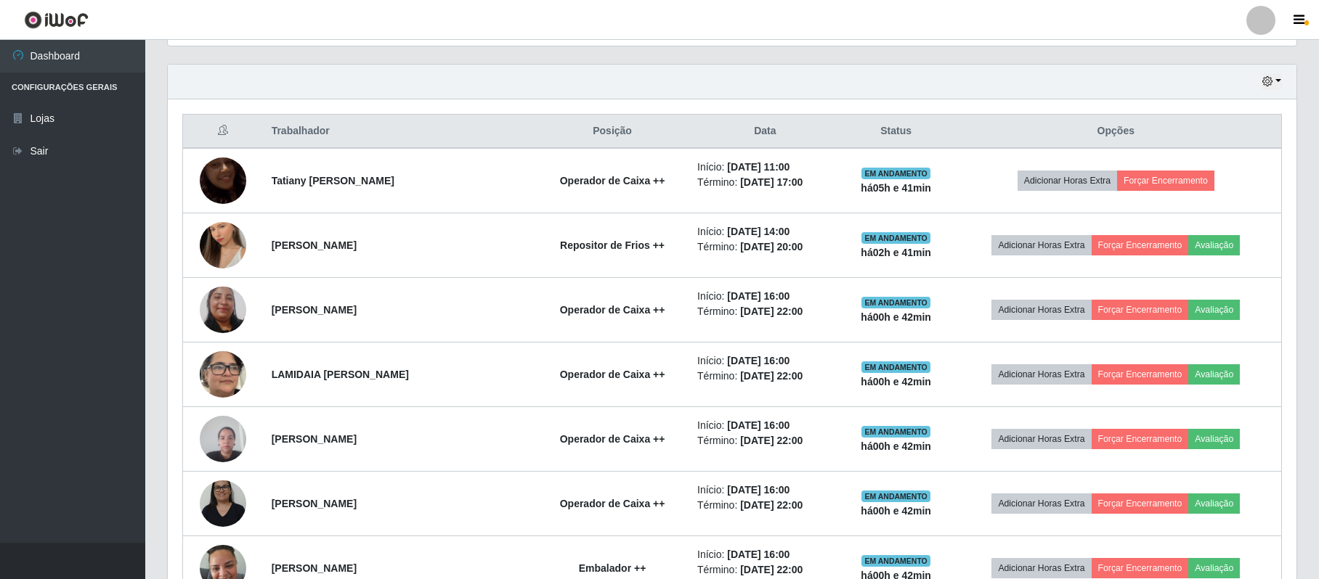
scroll to position [391, 0]
